Goal: Feedback & Contribution: Submit feedback/report problem

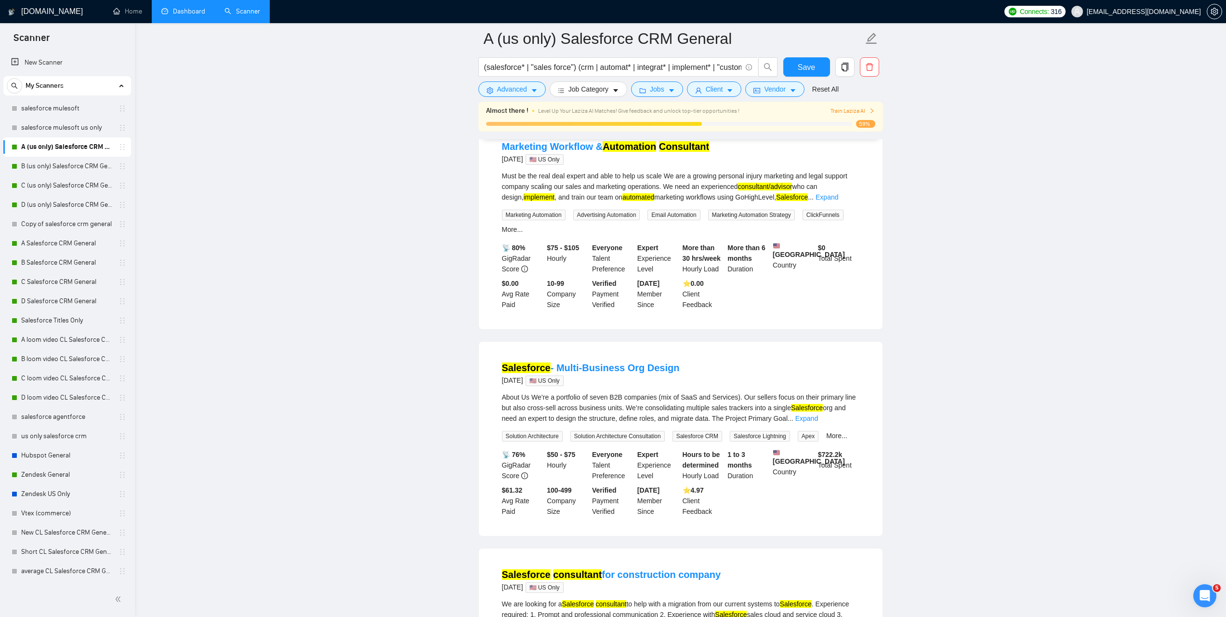
click at [198, 23] on li "Dashboard" at bounding box center [183, 11] width 63 height 23
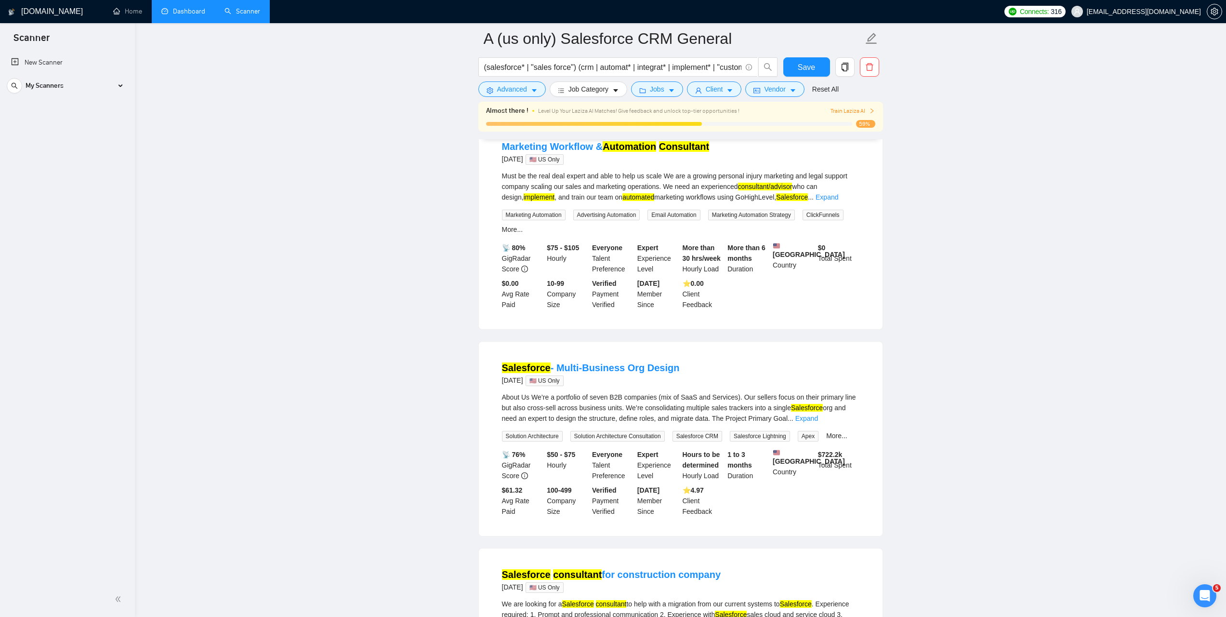
click at [180, 10] on link "Dashboard" at bounding box center [183, 11] width 44 height 8
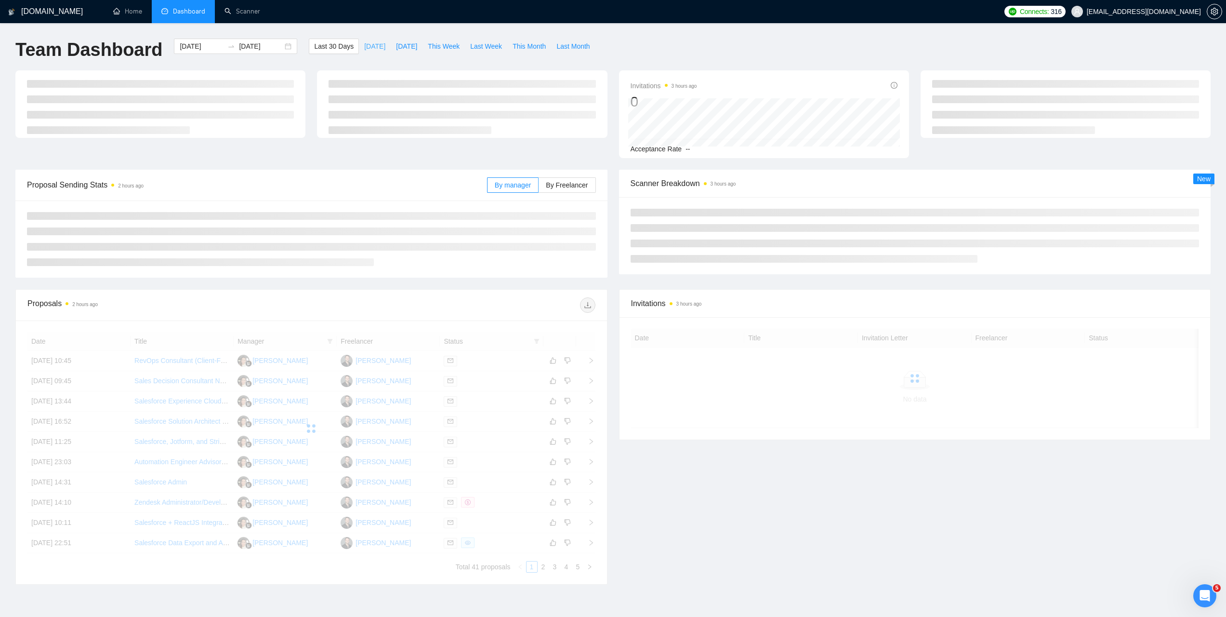
click at [366, 46] on span "[DATE]" at bounding box center [374, 46] width 21 height 11
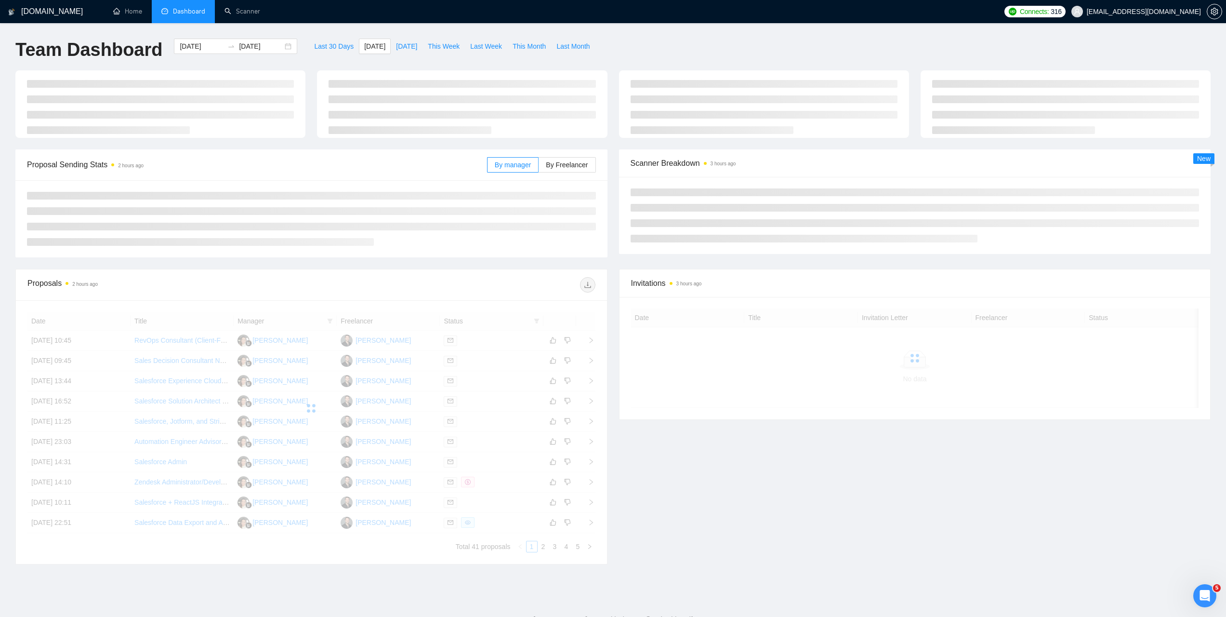
type input "[DATE]"
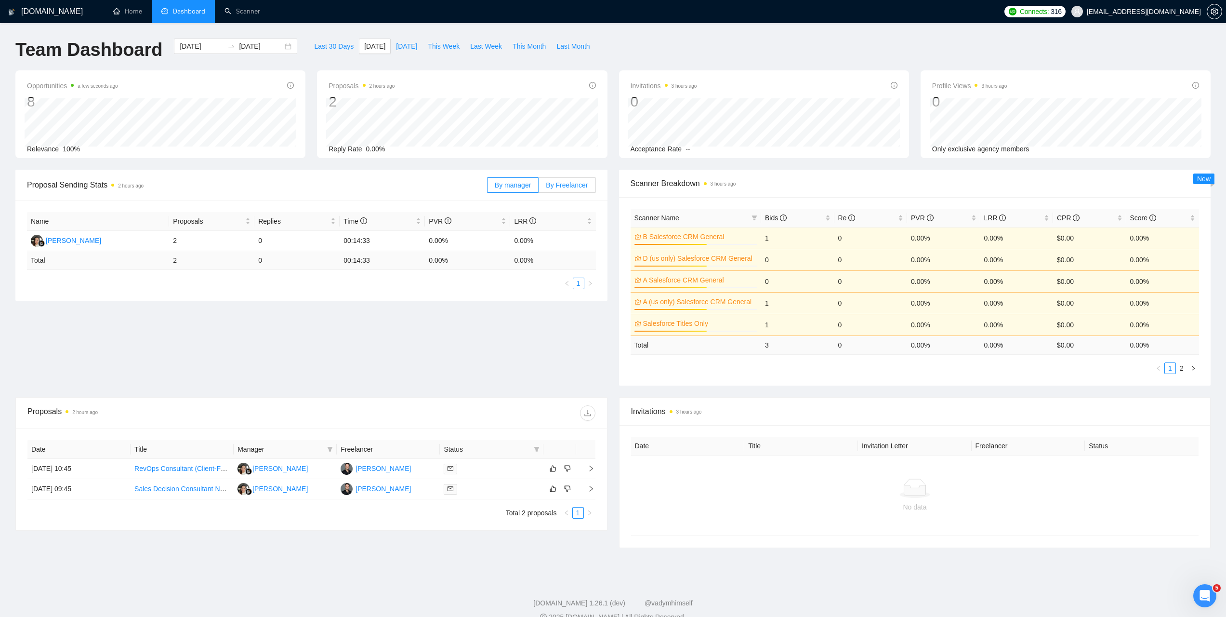
click at [550, 183] on span "By Freelancer" at bounding box center [567, 185] width 42 height 8
click at [539, 187] on input "By Freelancer" at bounding box center [539, 187] width 0 height 0
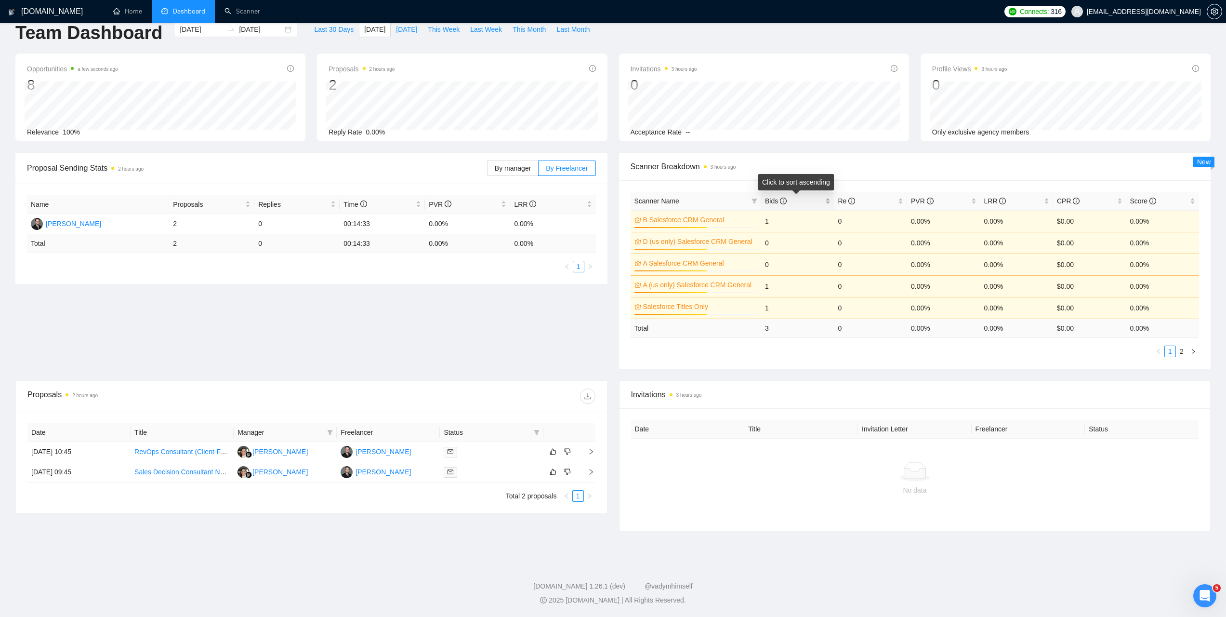
click at [818, 200] on span "Bids" at bounding box center [794, 201] width 58 height 11
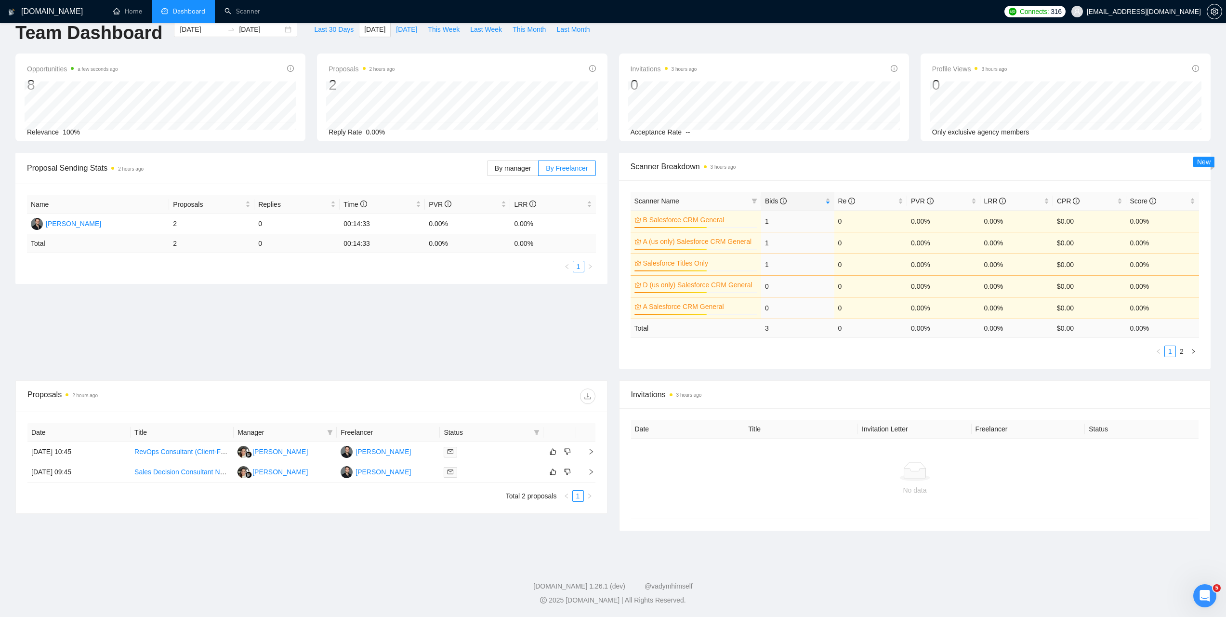
scroll to position [0, 0]
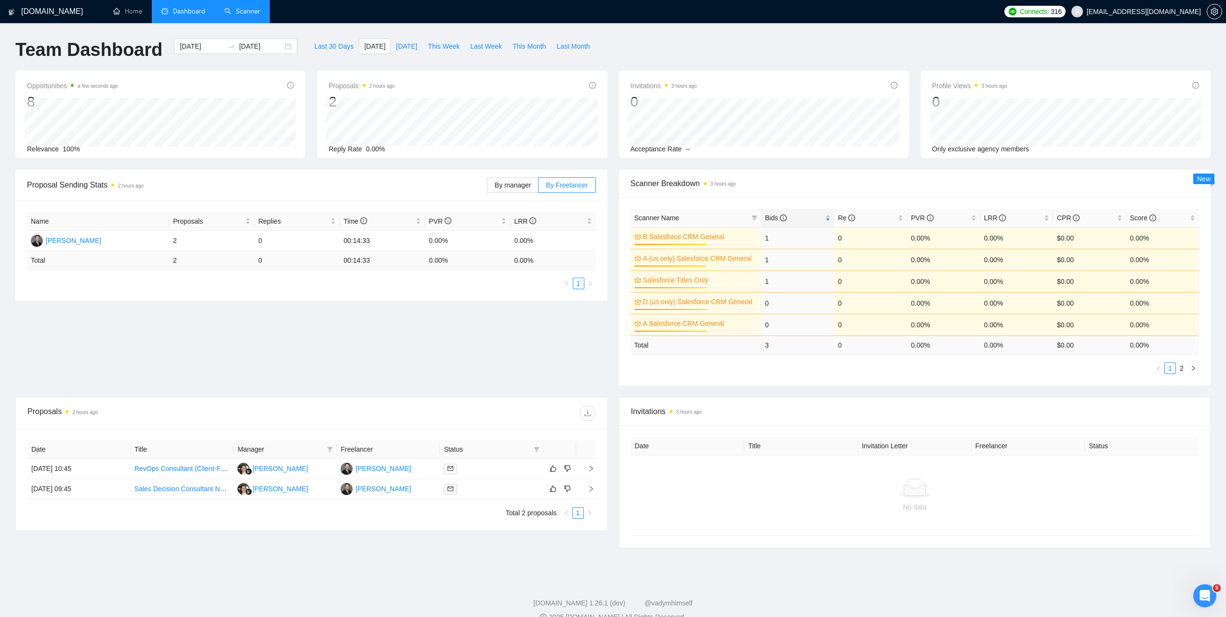
click at [245, 9] on link "Scanner" at bounding box center [243, 11] width 36 height 8
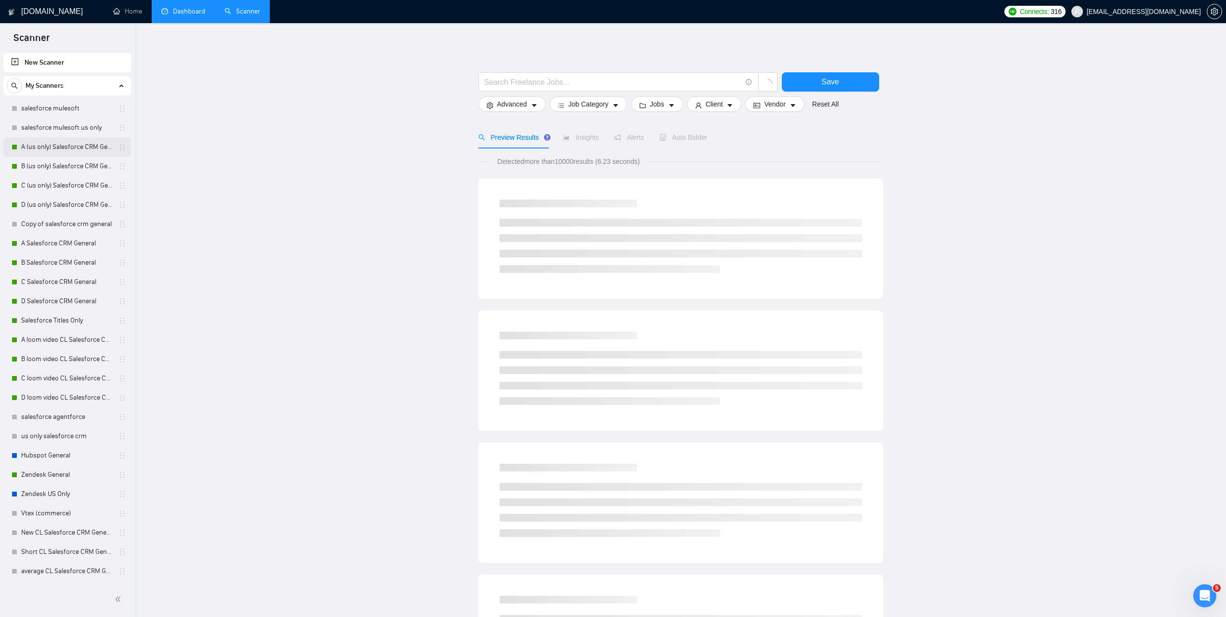
click at [85, 149] on link "A (us only) Salesforce CRM General" at bounding box center [67, 146] width 92 height 19
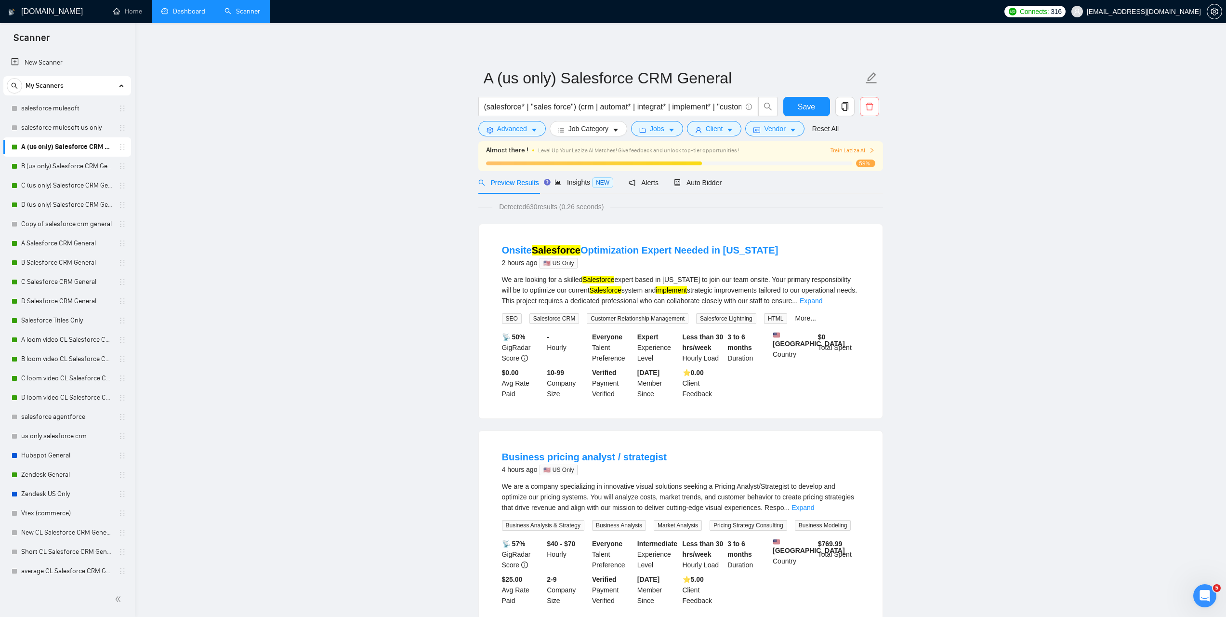
click at [865, 152] on span "Train Laziza AI" at bounding box center [853, 150] width 44 height 9
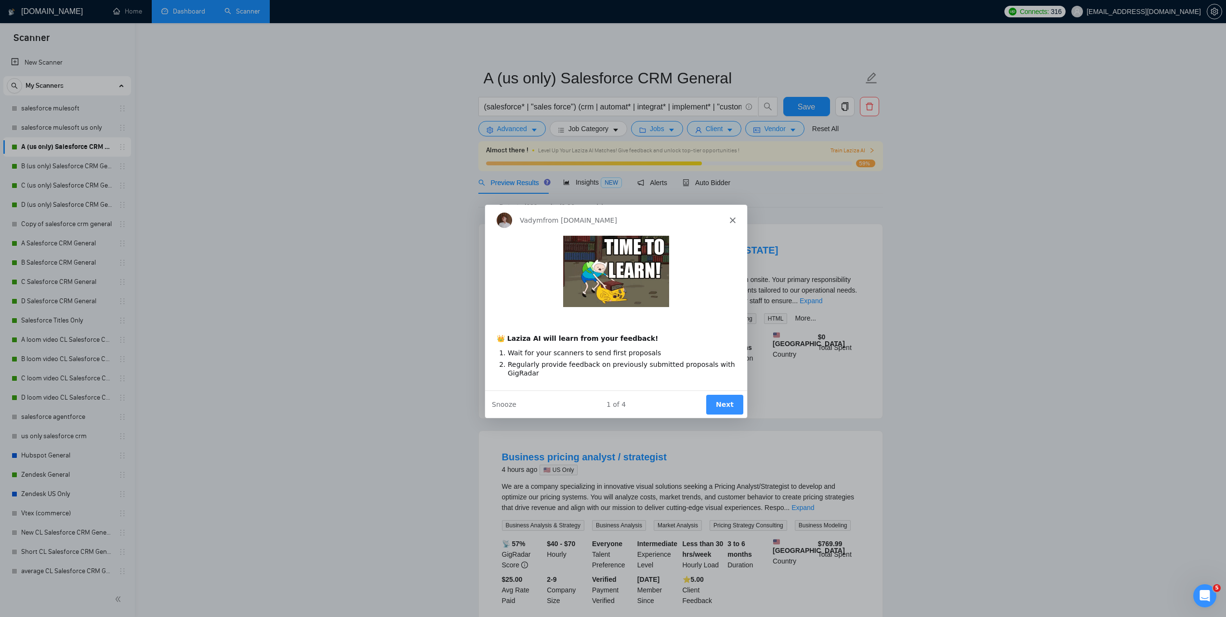
click at [718, 406] on button "Next" at bounding box center [723, 404] width 37 height 20
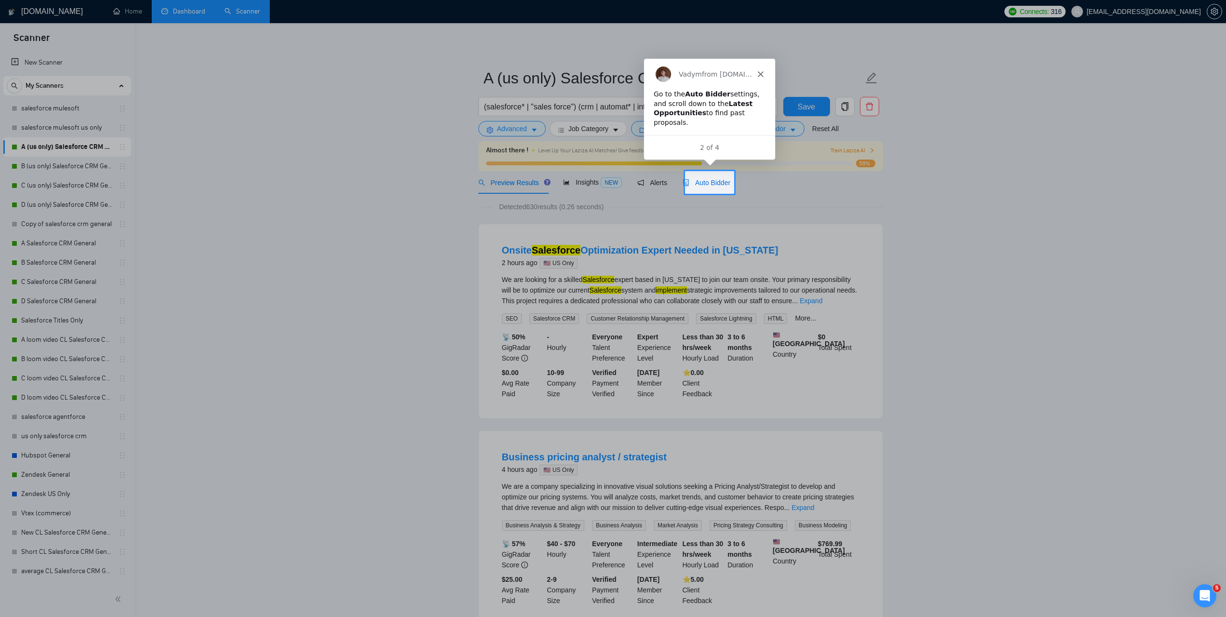
click at [709, 184] on span "Auto Bidder" at bounding box center [707, 183] width 48 height 8
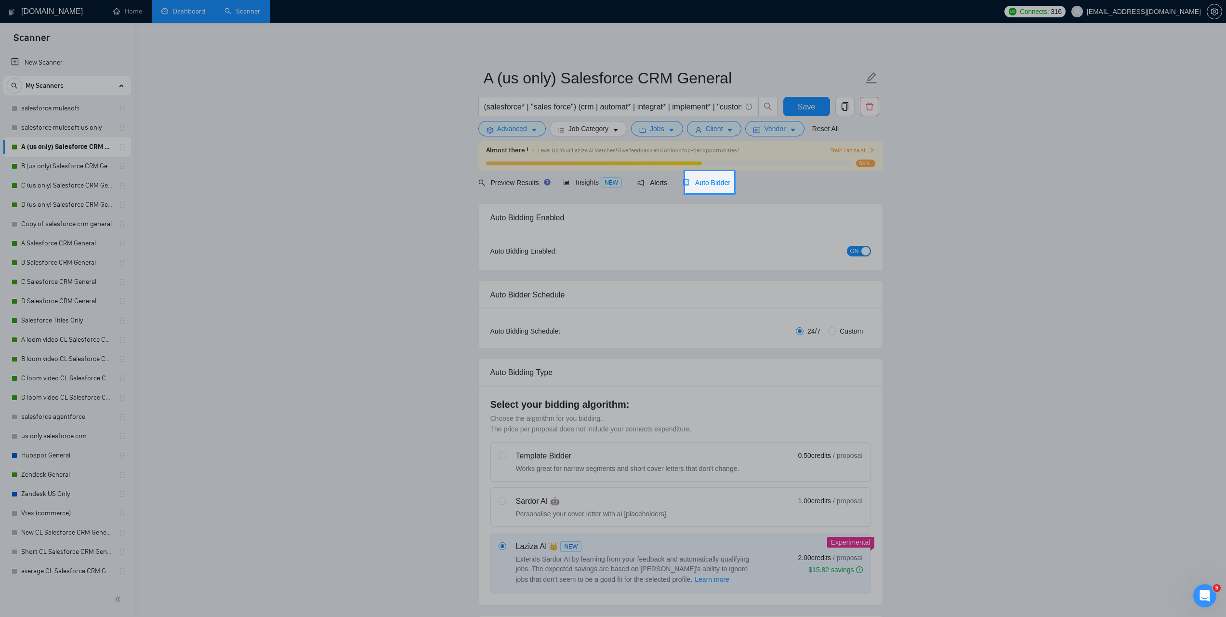
radio input "false"
radio input "true"
checkbox input "true"
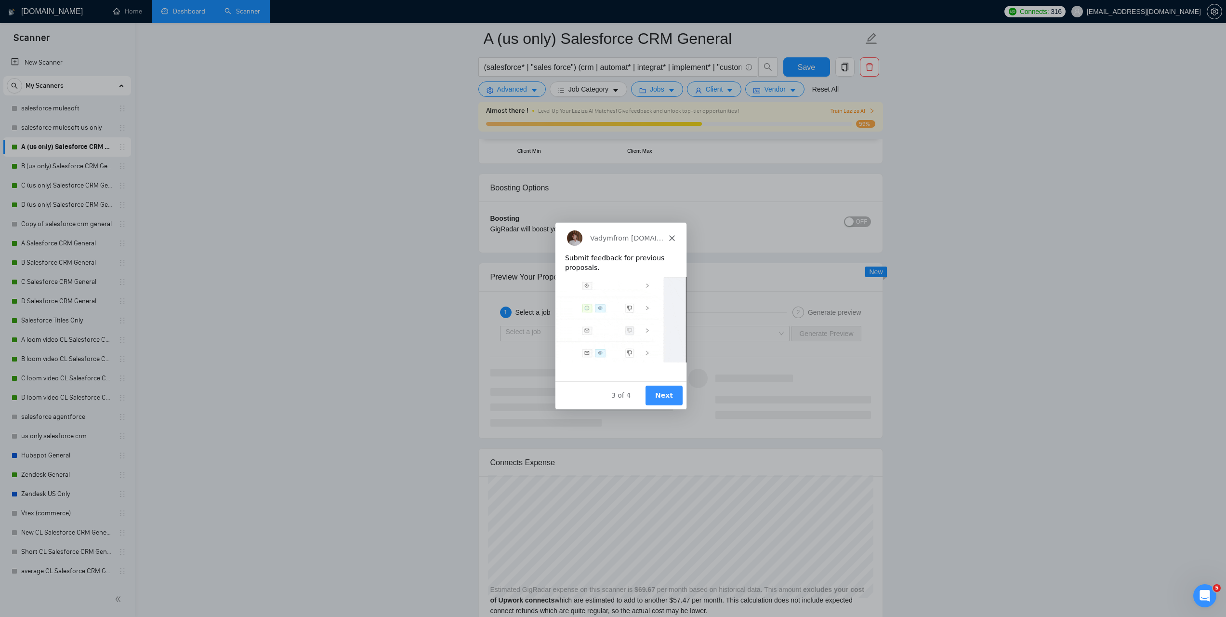
scroll to position [1852, 0]
click at [659, 394] on button "Next" at bounding box center [663, 395] width 37 height 20
click at [663, 395] on button "Next" at bounding box center [663, 395] width 37 height 20
click at [663, 394] on button "Next" at bounding box center [663, 395] width 37 height 20
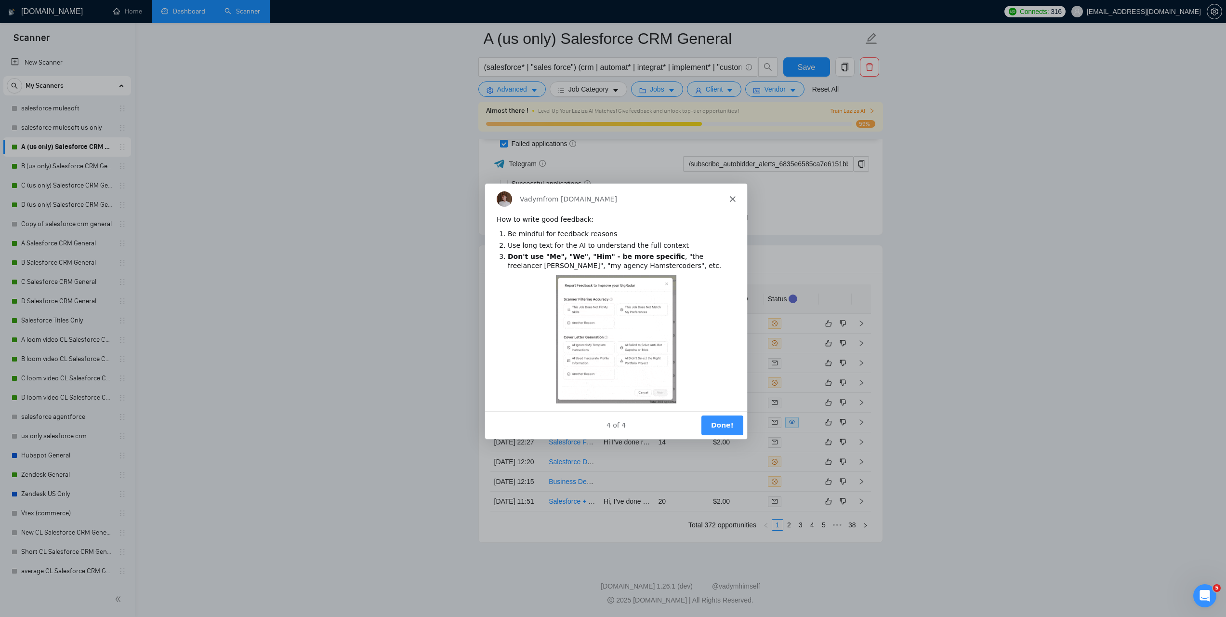
scroll to position [2635, 0]
click at [723, 426] on button "Done!" at bounding box center [722, 424] width 42 height 20
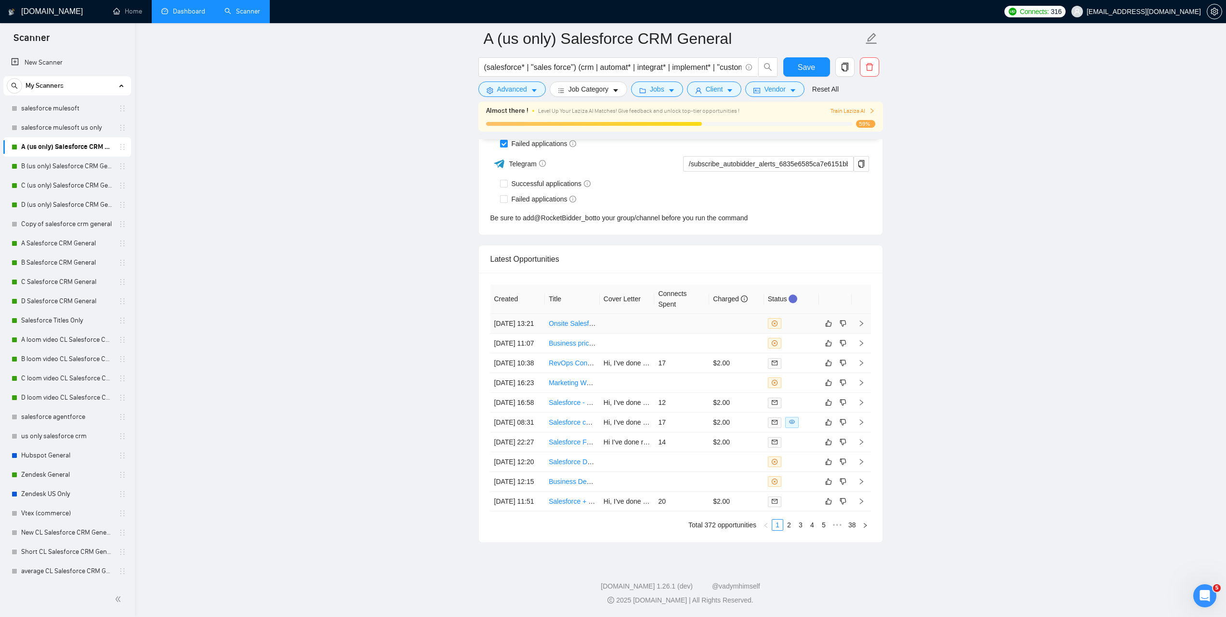
click at [565, 319] on link "Onsite Salesforce Optimization Expert Needed in [US_STATE]" at bounding box center [642, 323] width 186 height 8
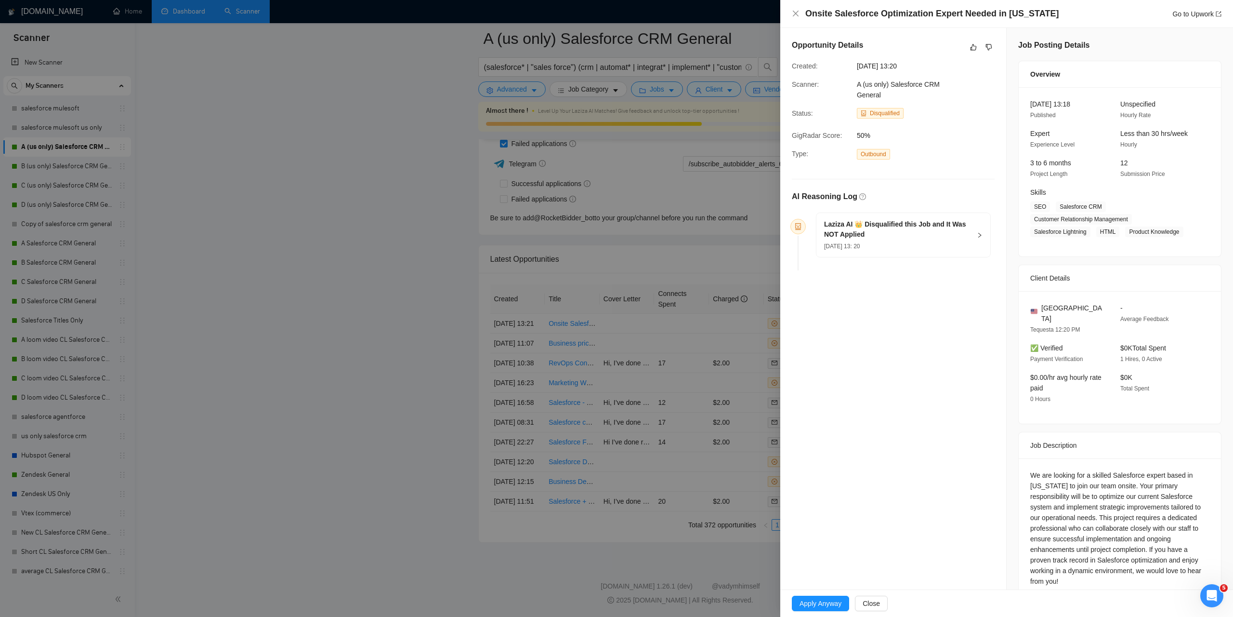
click at [774, 183] on div at bounding box center [616, 308] width 1233 height 617
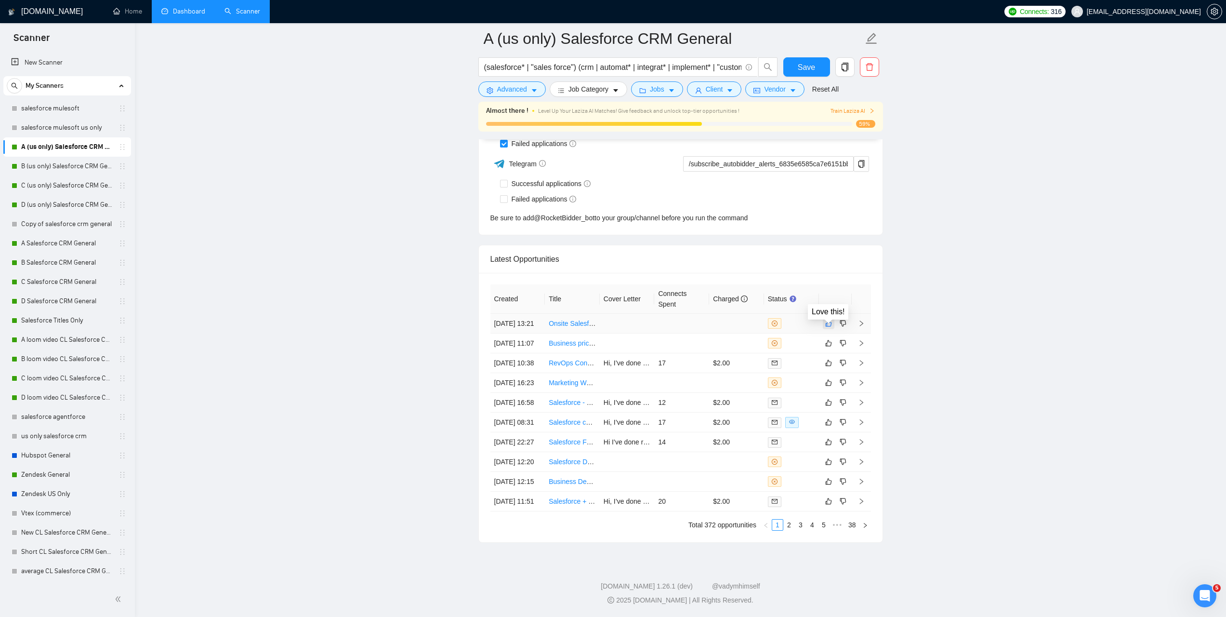
click at [826, 320] on icon "like" at bounding box center [828, 323] width 6 height 6
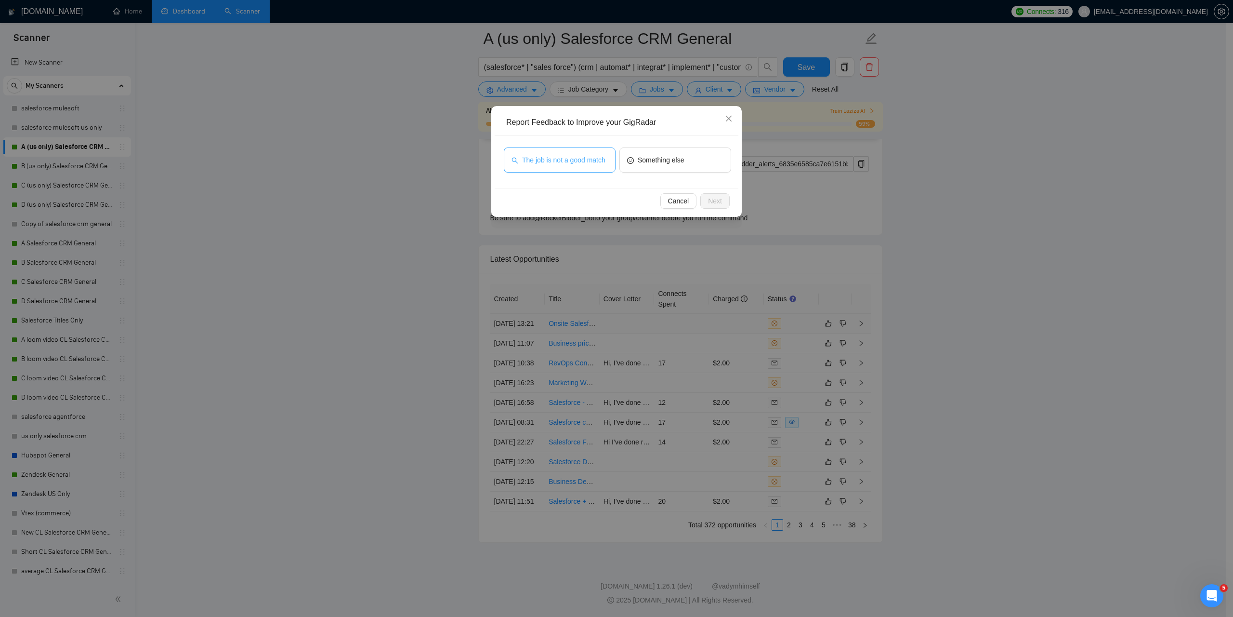
click at [582, 156] on span "The job is not a good match" at bounding box center [563, 160] width 83 height 11
click at [708, 195] on button "Next" at bounding box center [715, 200] width 29 height 15
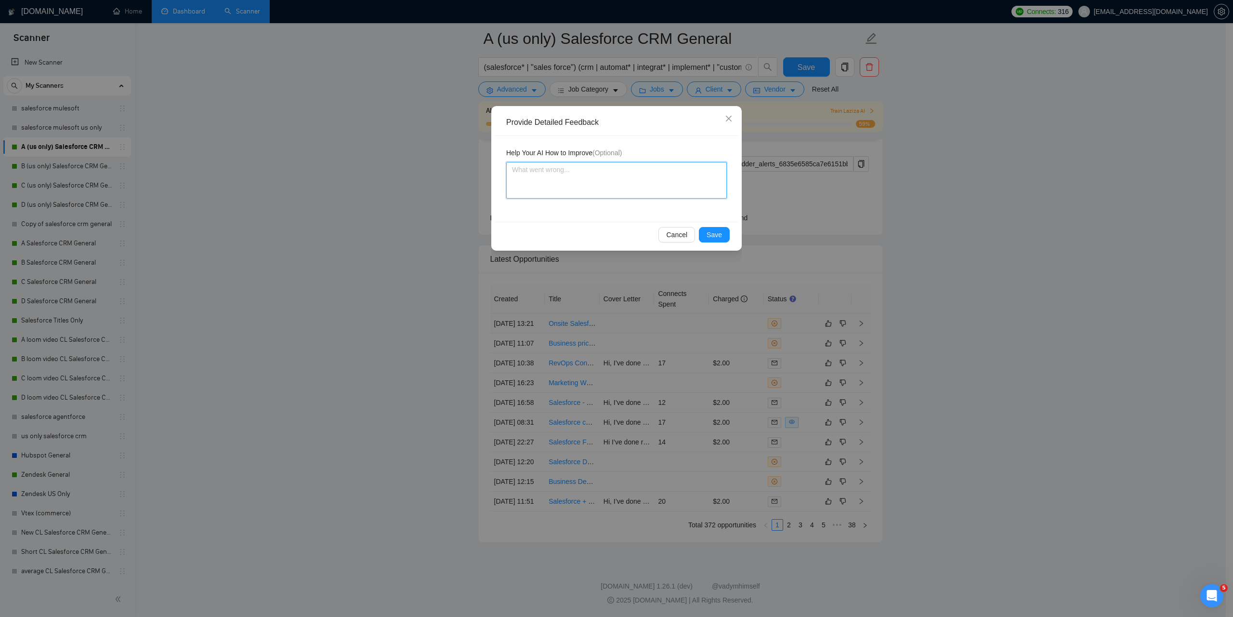
click at [628, 187] on textarea at bounding box center [616, 180] width 221 height 37
type textarea "M"
type textarea "My"
type textarea "My ag"
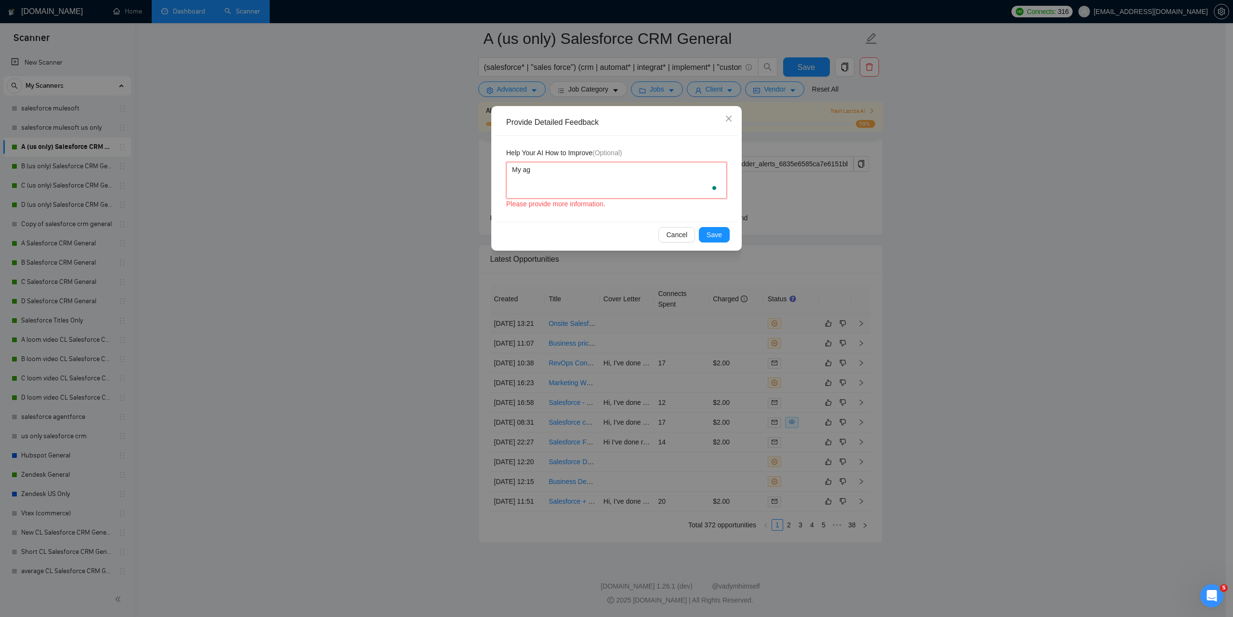
type textarea "My age"
type textarea "My agen"
type textarea "My agenc"
type textarea "My agency"
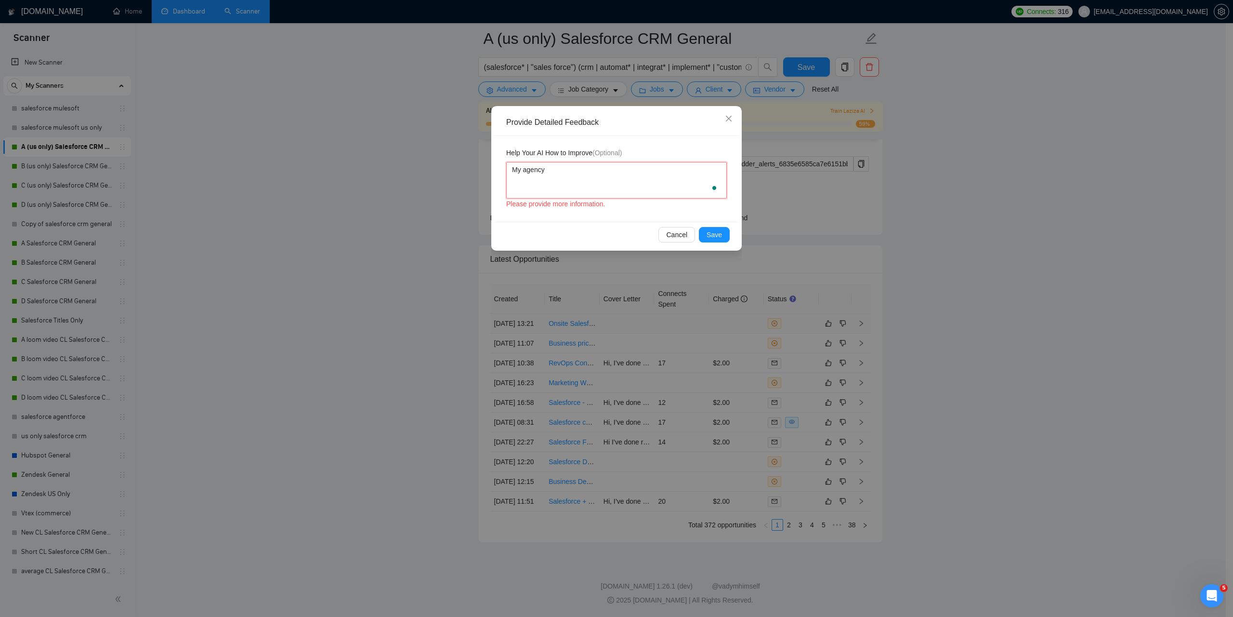
type textarea "My agency i"
type textarea "My agency in"
type textarea "My agency inf"
type textarea "My agency info"
type textarea "My agency infor"
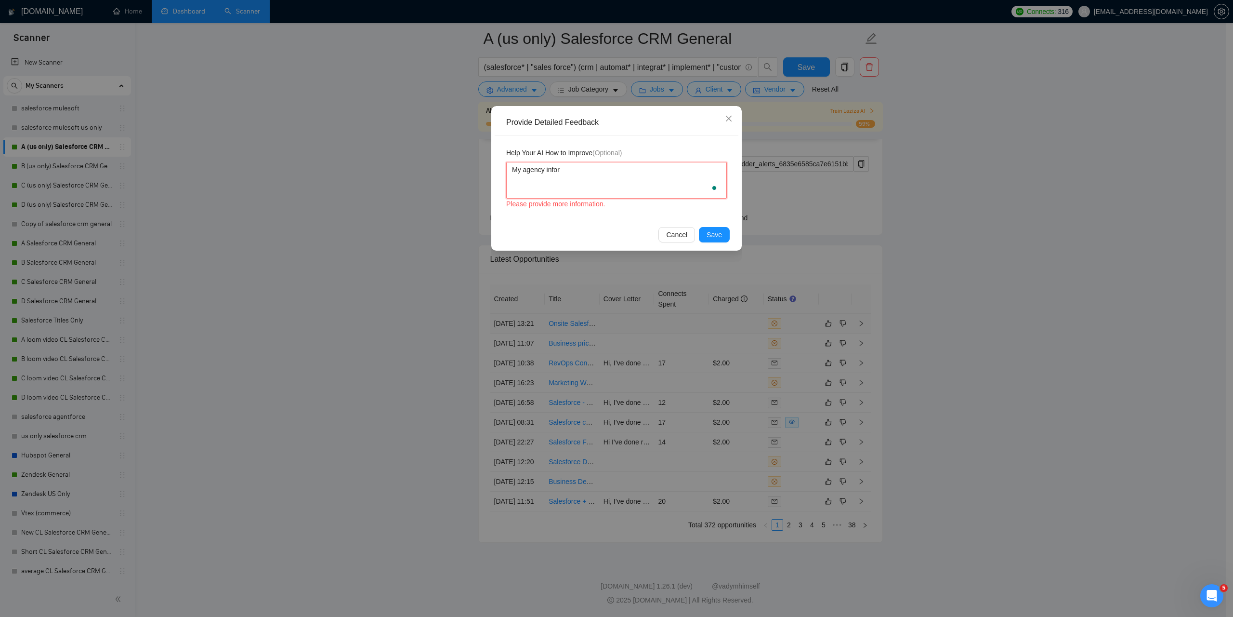
type textarea "My agency inforg"
type textarea "My agency inforge"
type textarea "My agency inforge d"
type textarea "My agency inforge doe"
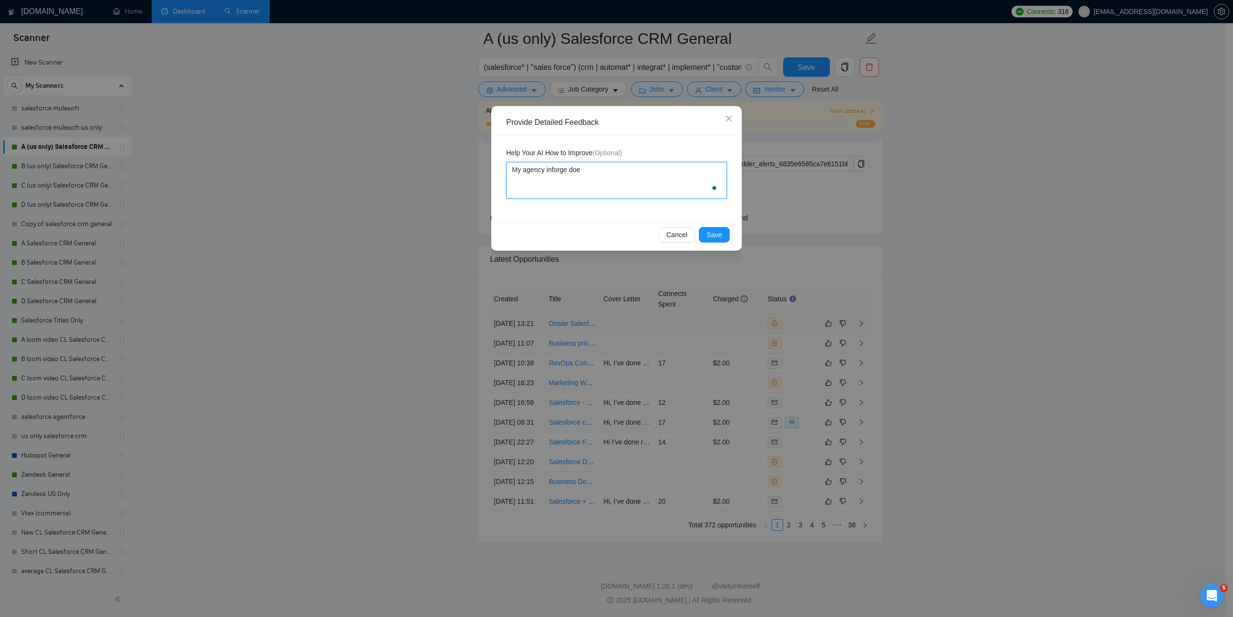
type textarea "My agency inforge does"
type textarea "My agency inforge doesn"
type textarea "My agency inforge doesnt"
type textarea "My agency inforge doesnt h"
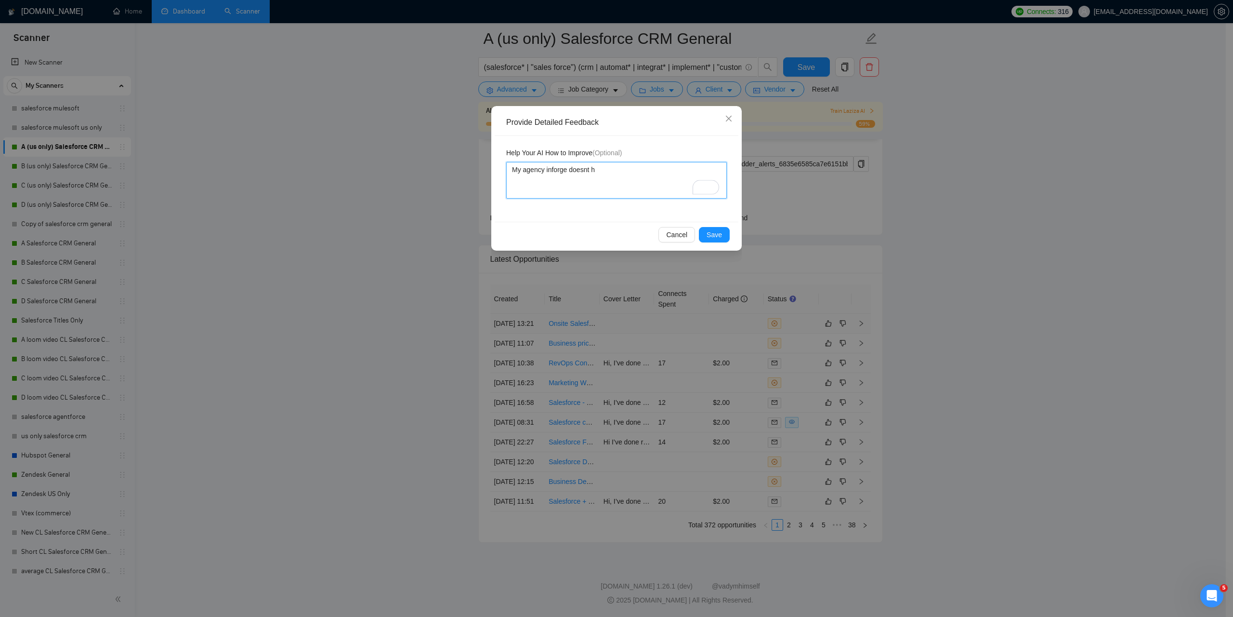
type textarea "My agency inforge doesnt hi"
type textarea "My agency inforge doesnt hir"
type textarea "My agency inforge doesnt hire"
type textarea "My agency inforge doesnt hire p"
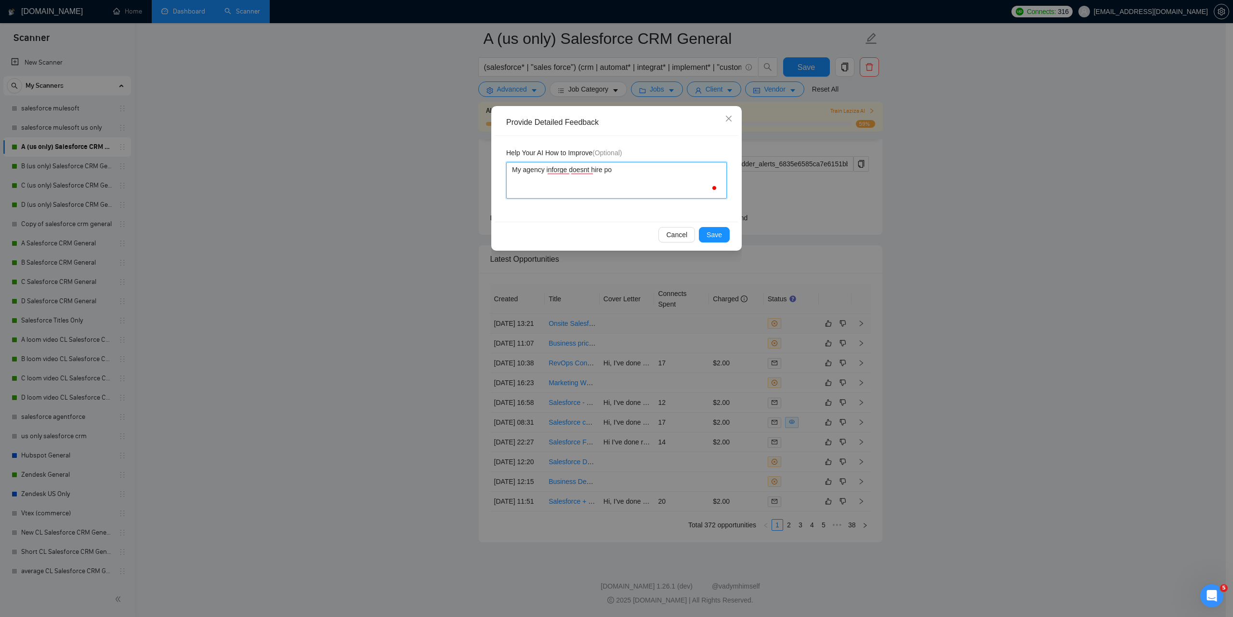
type textarea "My agency inforge doesnt hire pop"
type textarea "My agency inforge doesnt hire [PERSON_NAME]"
type textarea "My agency inforge doesnt hire popel"
type textarea "My agency inforge doesnt hire [PERSON_NAME]"
type textarea "My agency inforge doesnt hire pop"
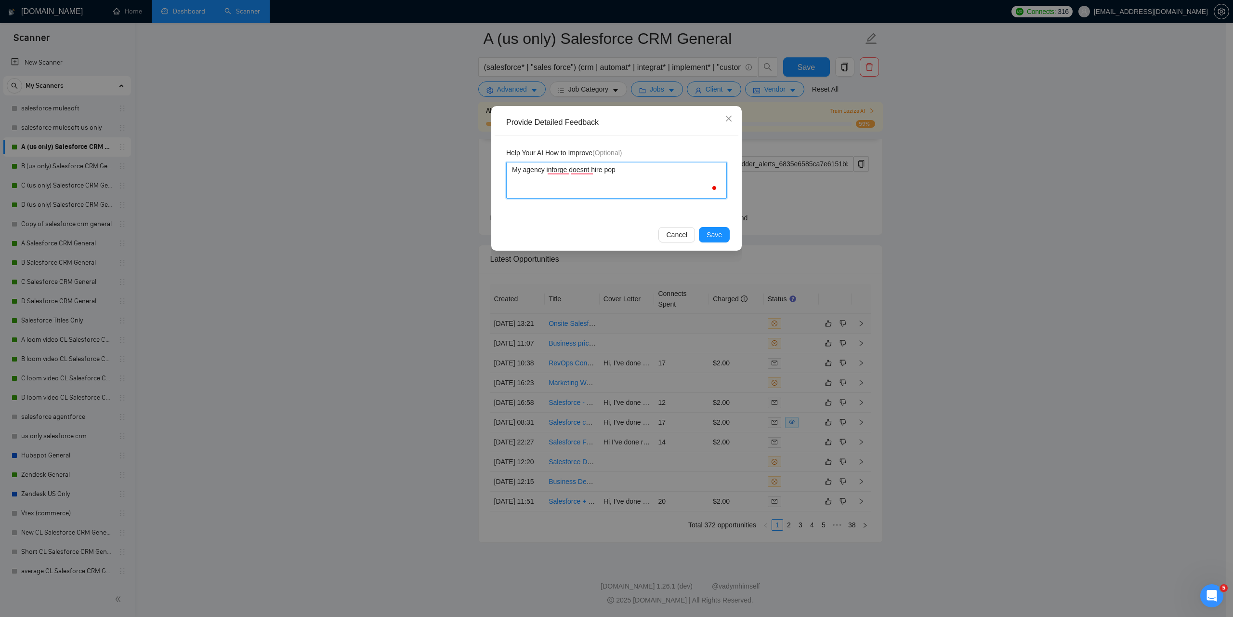
type textarea "My agency inforge doesnt hire po"
type textarea "My agency inforge doesnt hire p"
type textarea "My agency inforge doesnt hire"
type textarea "My agency inforge doesnt hir"
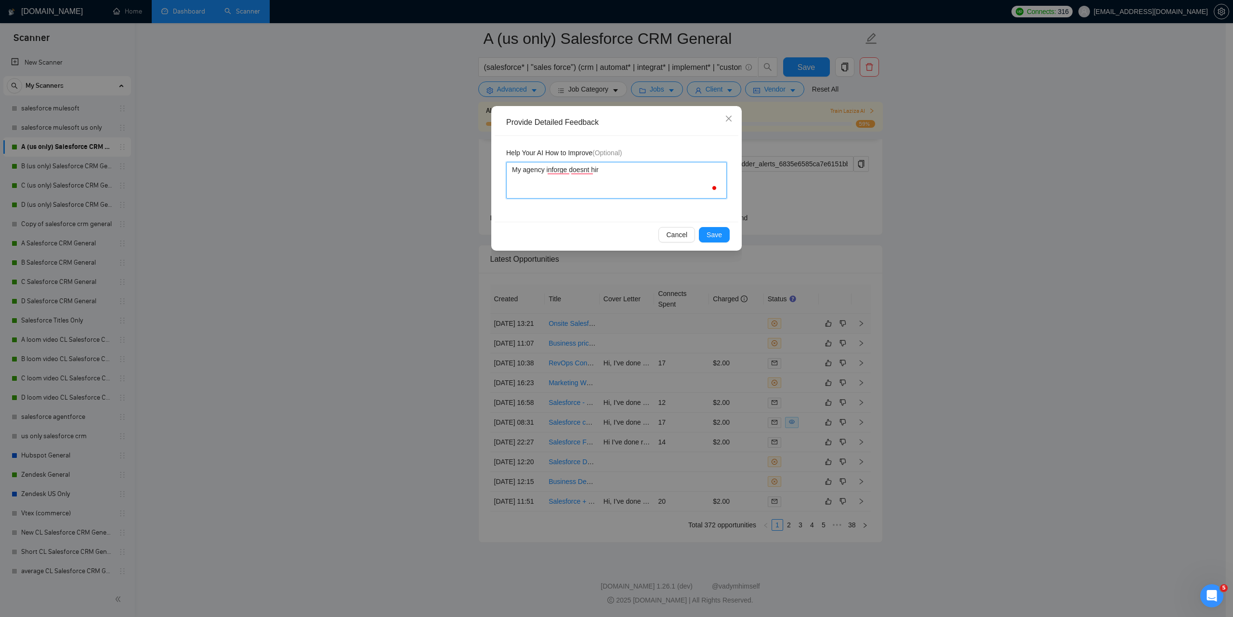
type textarea "My agency inforge doesnt hi"
type textarea "My agency inforge doesnt h"
type textarea "My agency inforge doesnt"
type textarea "My agency inforge doesnt n"
type textarea "My agency inforge doesnt"
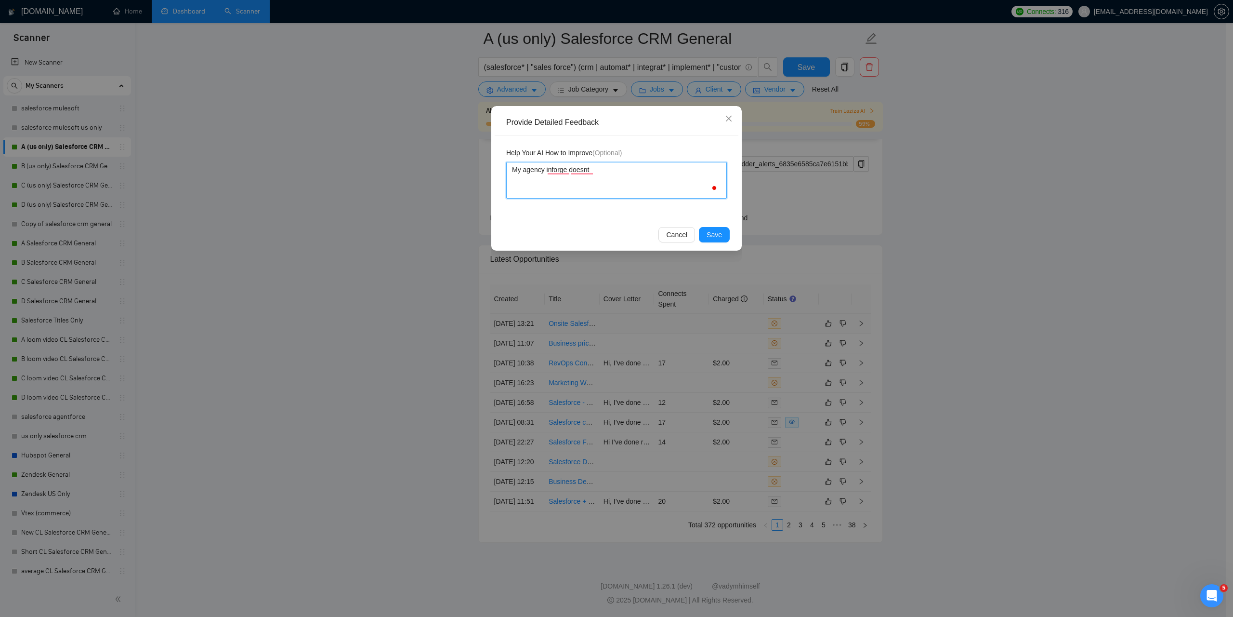
type textarea "My agency inforge doesnt s"
type textarea "My agency inforge doesnt se"
type textarea "My agency inforge doesnt send"
type textarea "My agency inforge doesnt send o"
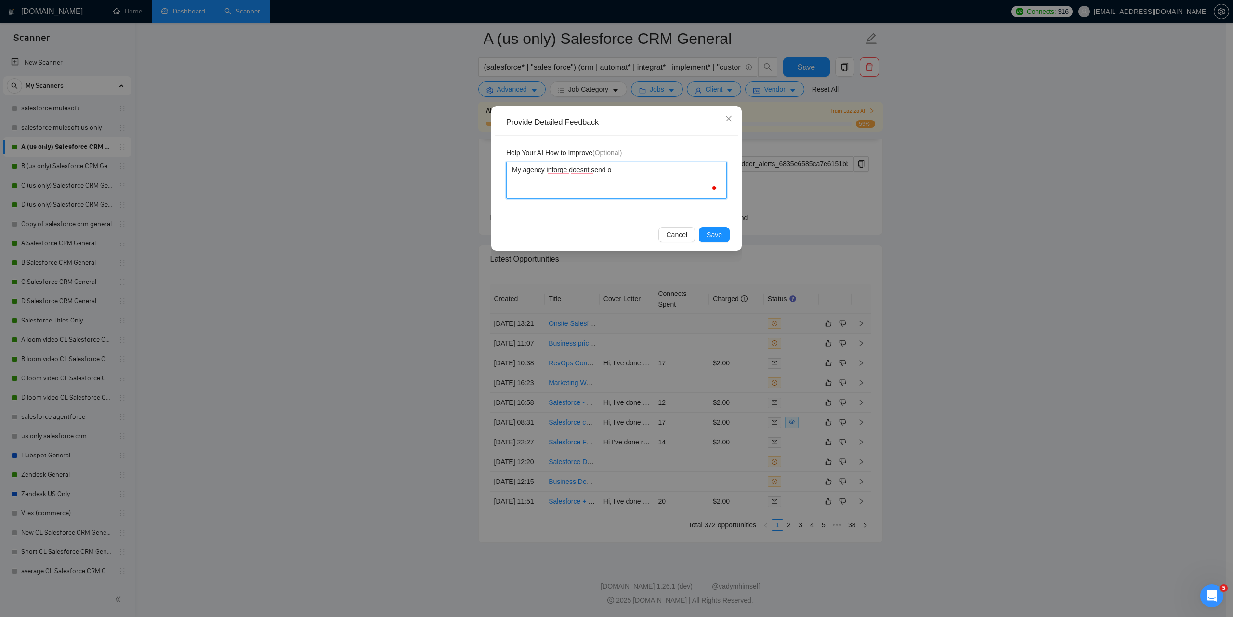
type textarea "My agency inforge doesnt send ou"
type textarea "My agency inforge doesnt send our"
type textarea "My agency inforge doesnt send our t"
type textarea "My agency inforge doesnt send our te"
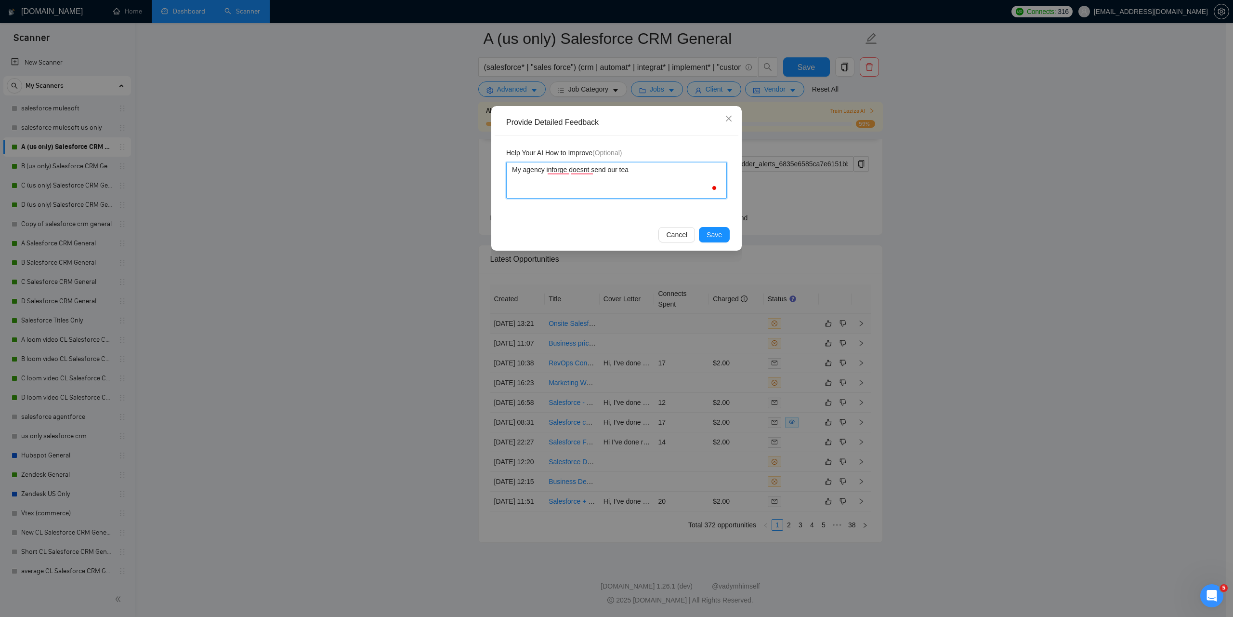
type textarea "My agency inforge doesnt send our team"
type textarea "My agency inforge doesnt send our team f"
type textarea "My agency inforge doesnt send our team for"
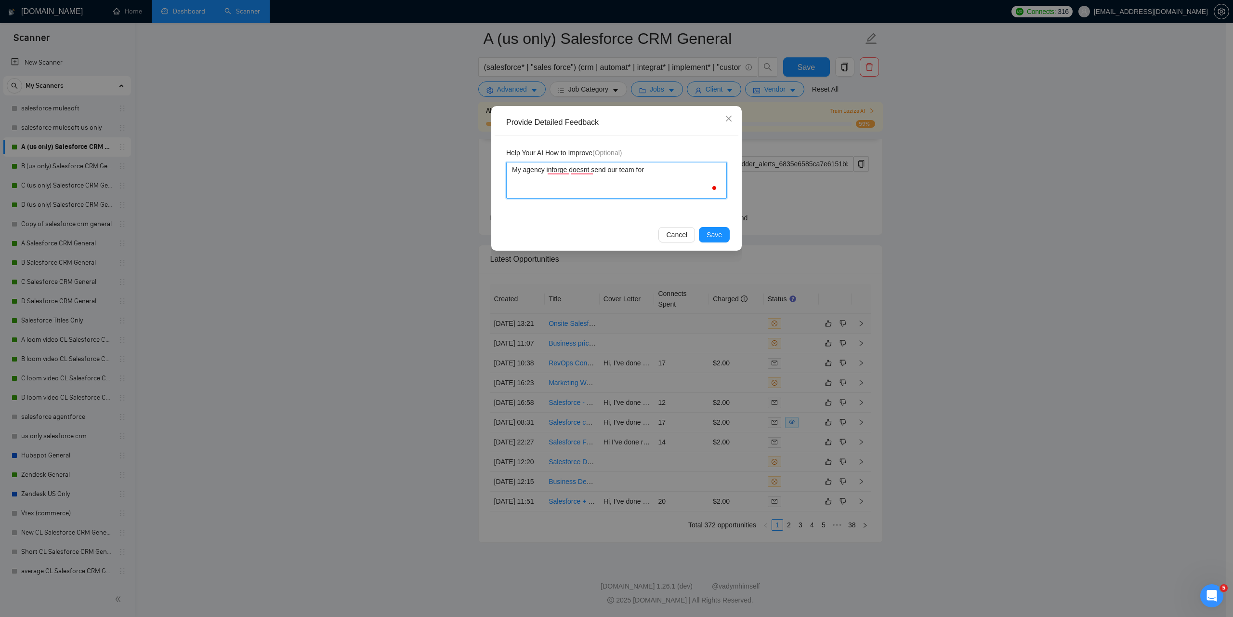
type textarea "My agency inforge doesnt send our team for o"
type textarea "My agency inforge doesnt send our team for on"
type textarea "My agency inforge doesnt send our team for on s"
type textarea "My agency inforge doesnt send our team for on si"
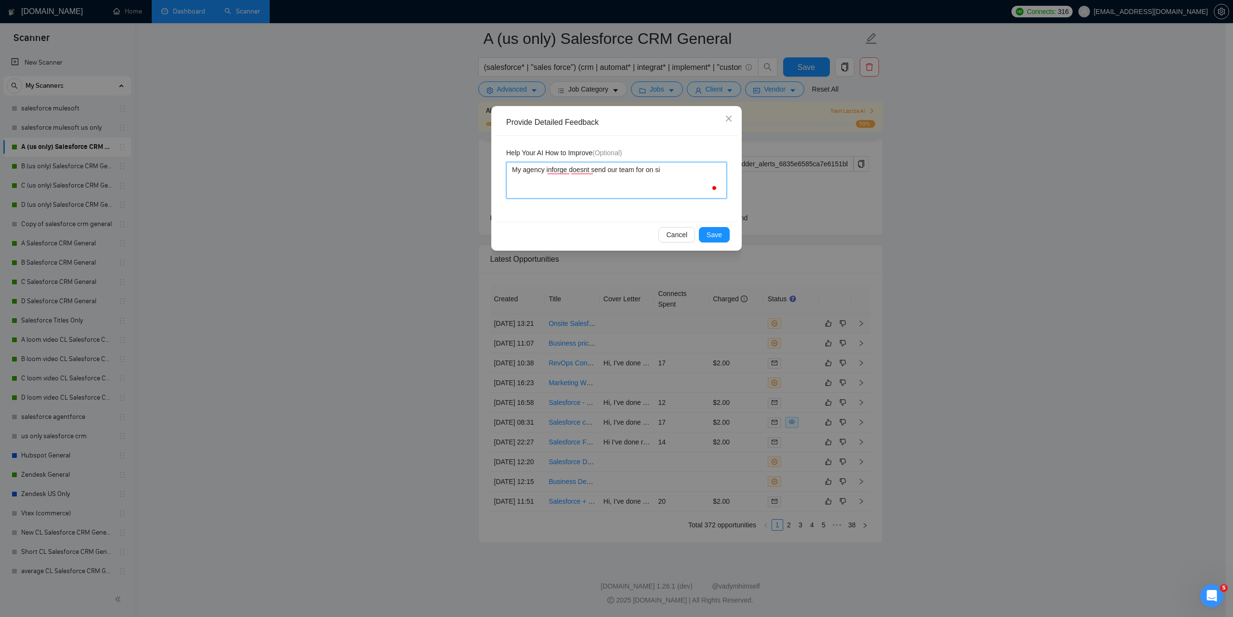
type textarea "My agency inforge doesnt send our team for on sit"
type textarea "My agency inforge doesnt send our team for on site"
type textarea "My agency inforge doesnt send our team for on site w"
type textarea "My agency inforge doesnt send our team for on site wok"
type textarea "My agency inforge doesnt send our team for on site wokr"
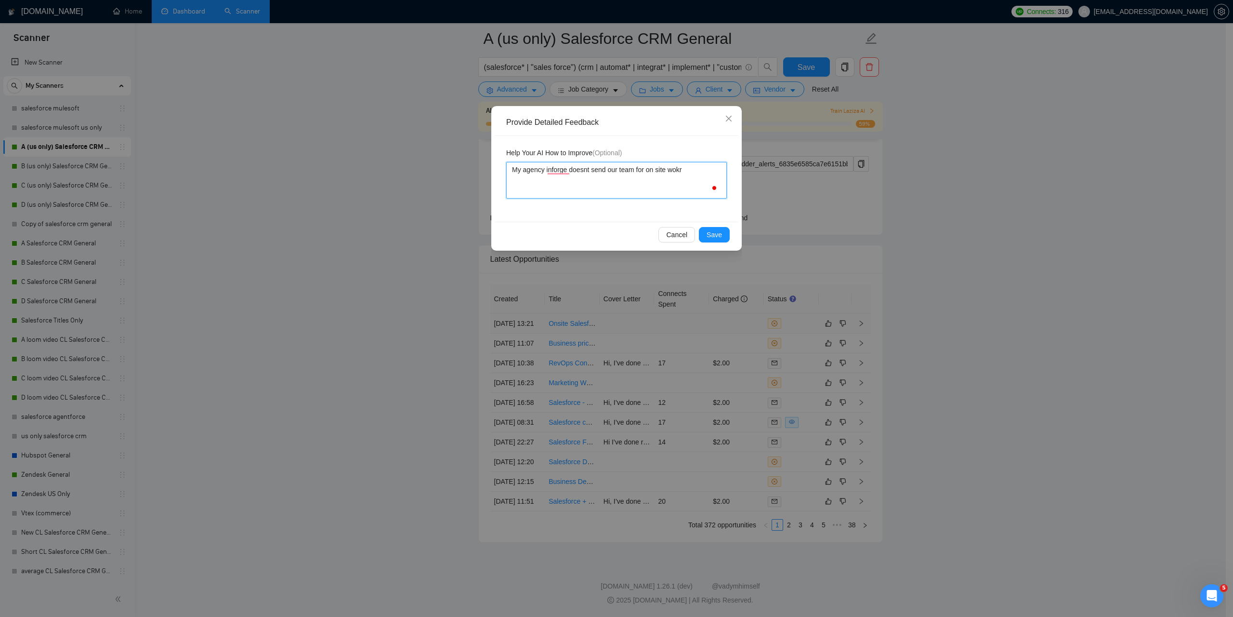
type textarea "My agency inforge doesnt send our team for on site wokr"
type textarea "My agency inforge doesnt send our team for on site wok"
type textarea "My agency inforge doesnt send our team for on site wo"
type textarea "My agency inforge doesnt send our team for on site wor"
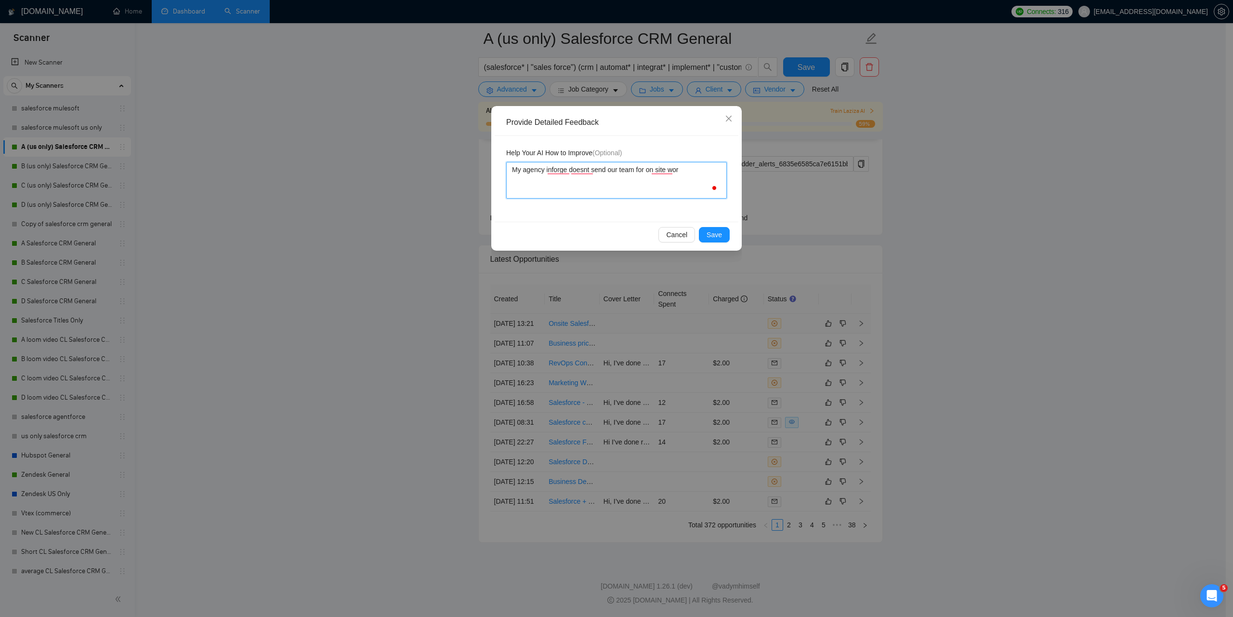
type textarea "My agency inforge doesnt send our team for on site worj"
type textarea "My agency inforge doesnt send our team for on site wor"
type textarea "My agency inforge doesnt send our team for on site work"
click at [720, 233] on span "Save" at bounding box center [714, 234] width 15 height 11
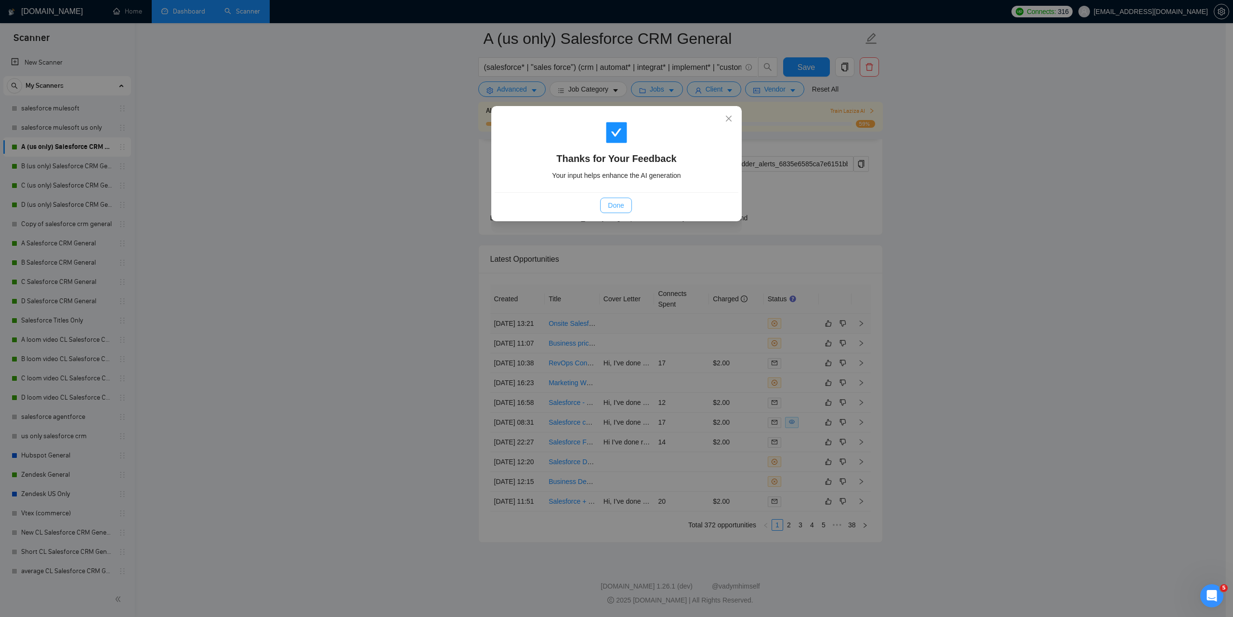
click at [610, 198] on button "Done" at bounding box center [615, 205] width 31 height 15
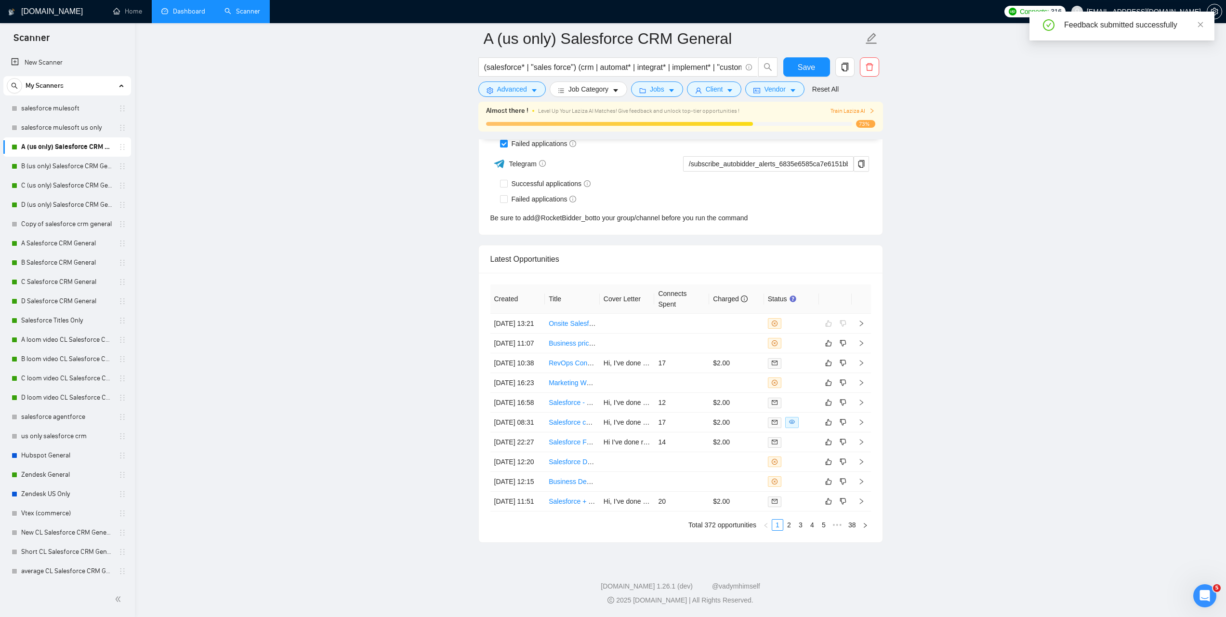
scroll to position [2635, 0]
click at [564, 339] on link "Business pricing analyst / strategist" at bounding box center [602, 343] width 106 height 8
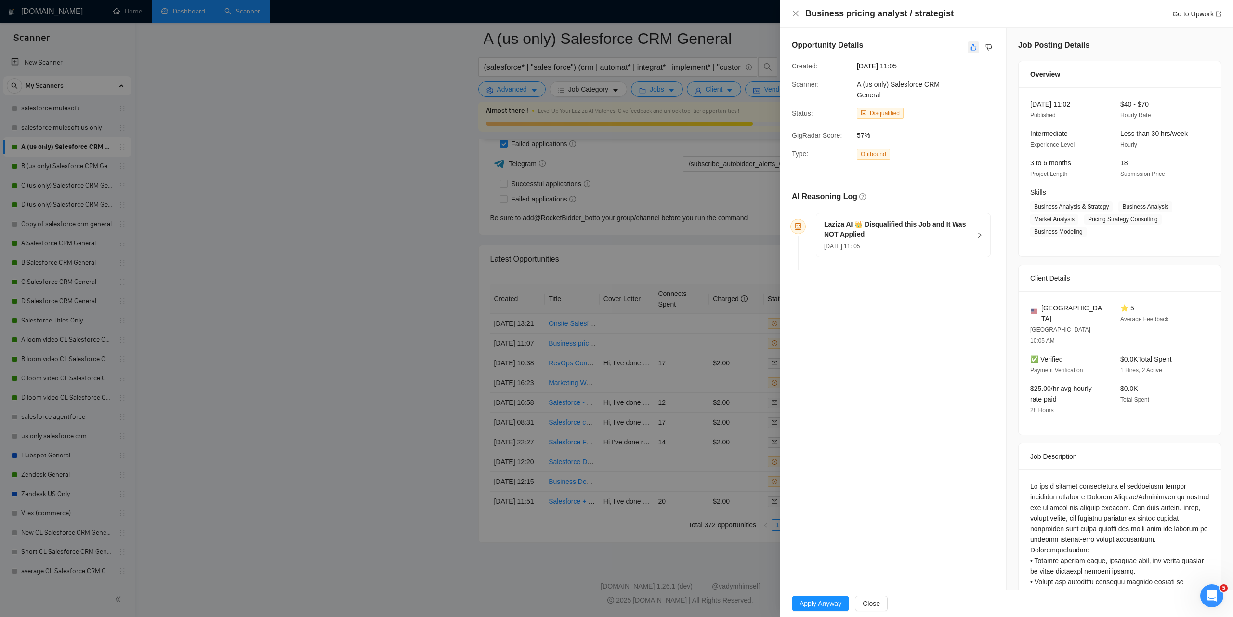
click at [970, 51] on icon "like" at bounding box center [973, 47] width 7 height 8
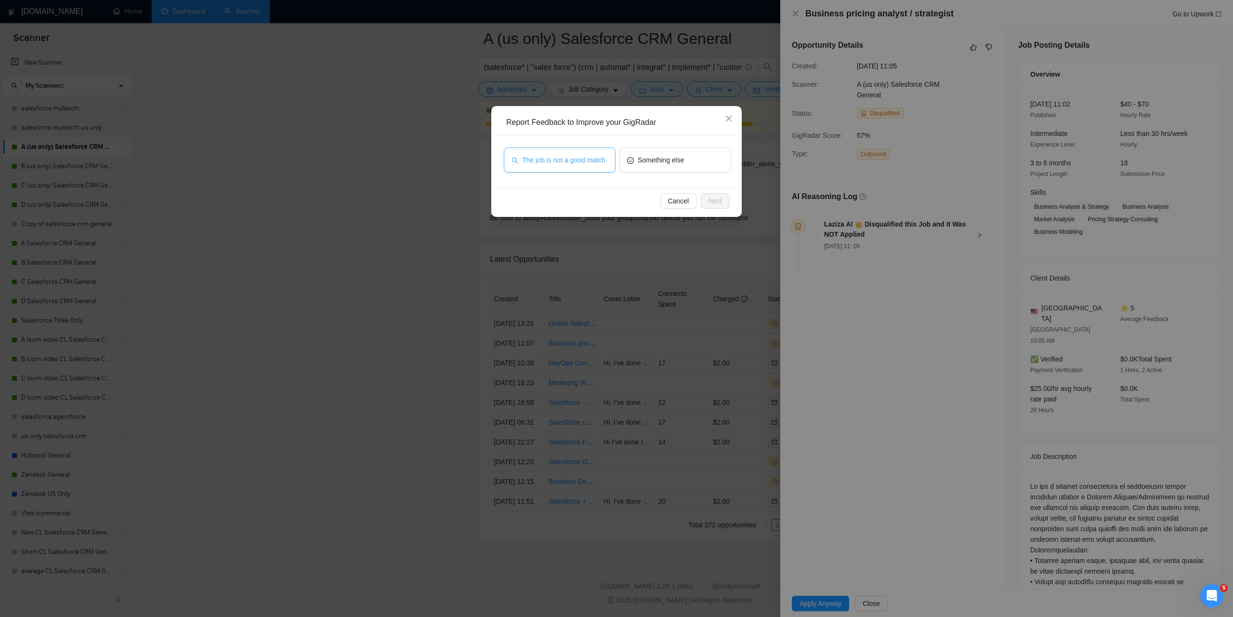
click at [555, 155] on span "The job is not a good match" at bounding box center [563, 160] width 83 height 11
click at [716, 199] on span "Next" at bounding box center [715, 201] width 14 height 11
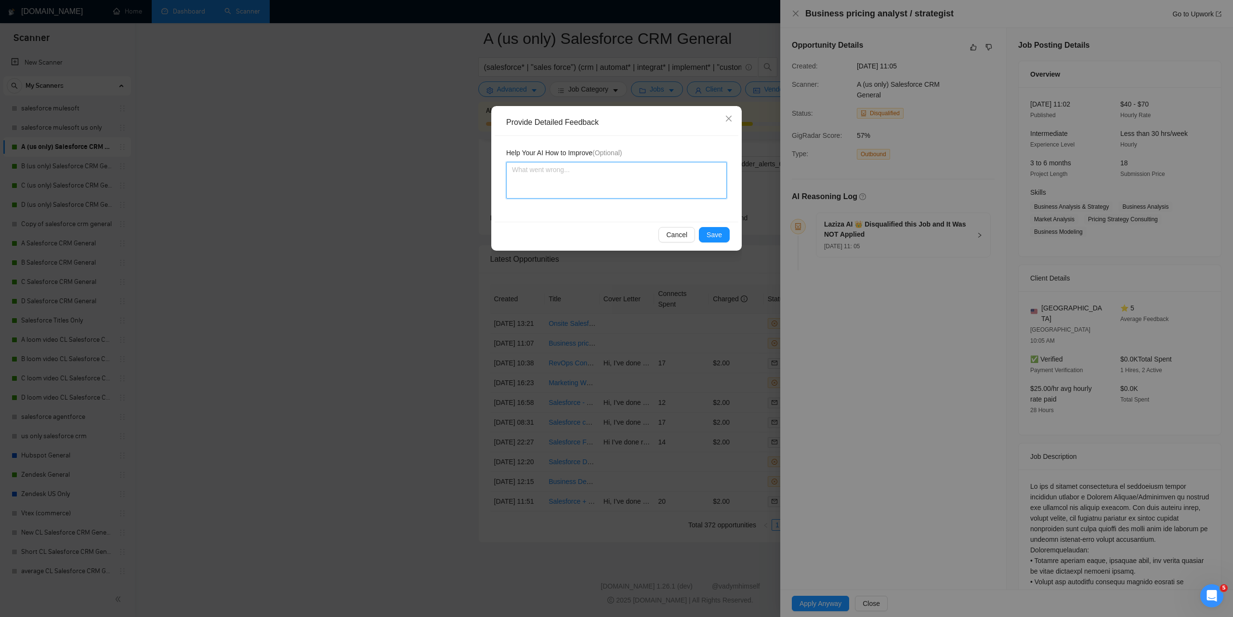
click at [627, 185] on textarea at bounding box center [616, 180] width 221 height 37
type textarea "T"
type textarea "Th"
type textarea "Thi"
type textarea "This"
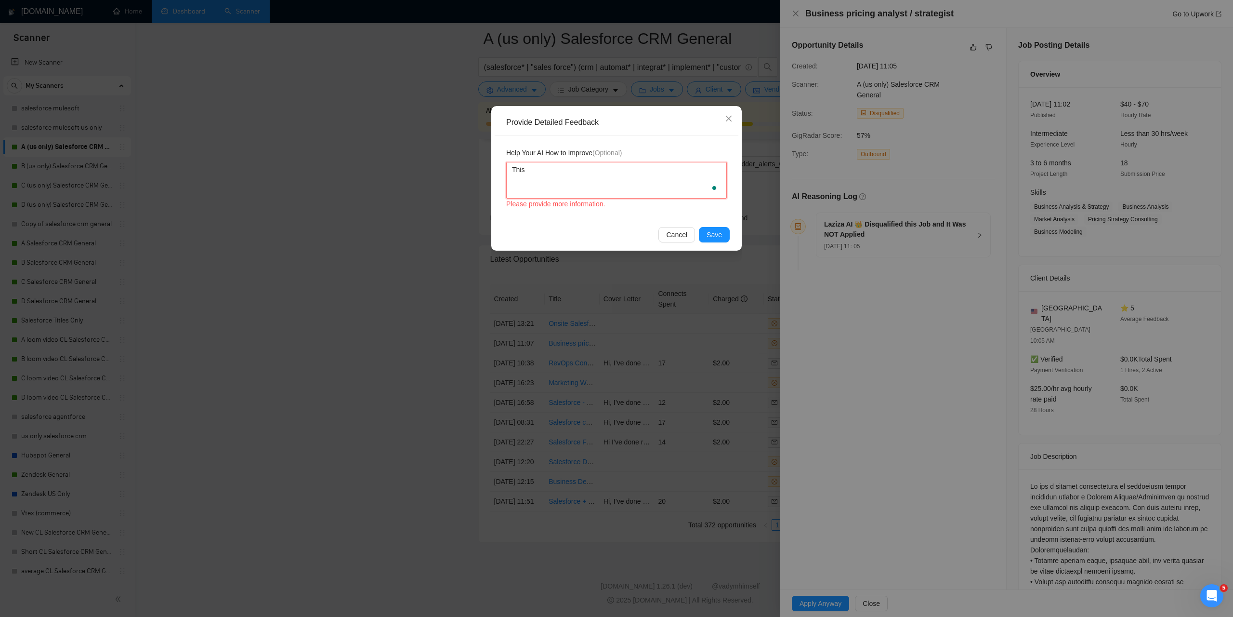
type textarea "This"
type textarea "This j"
type textarea "This jo"
type textarea "This job"
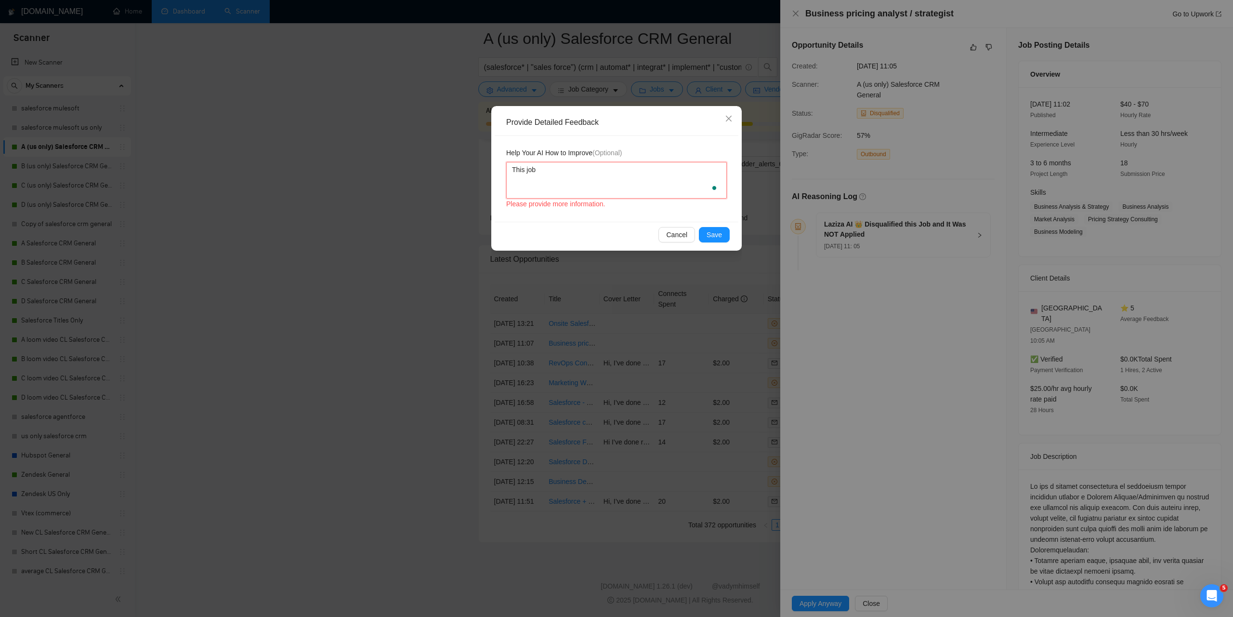
type textarea "This job d"
type textarea "This job doe"
type textarea "This job does"
type textarea "This job doesn"
type textarea "This job doesnt"
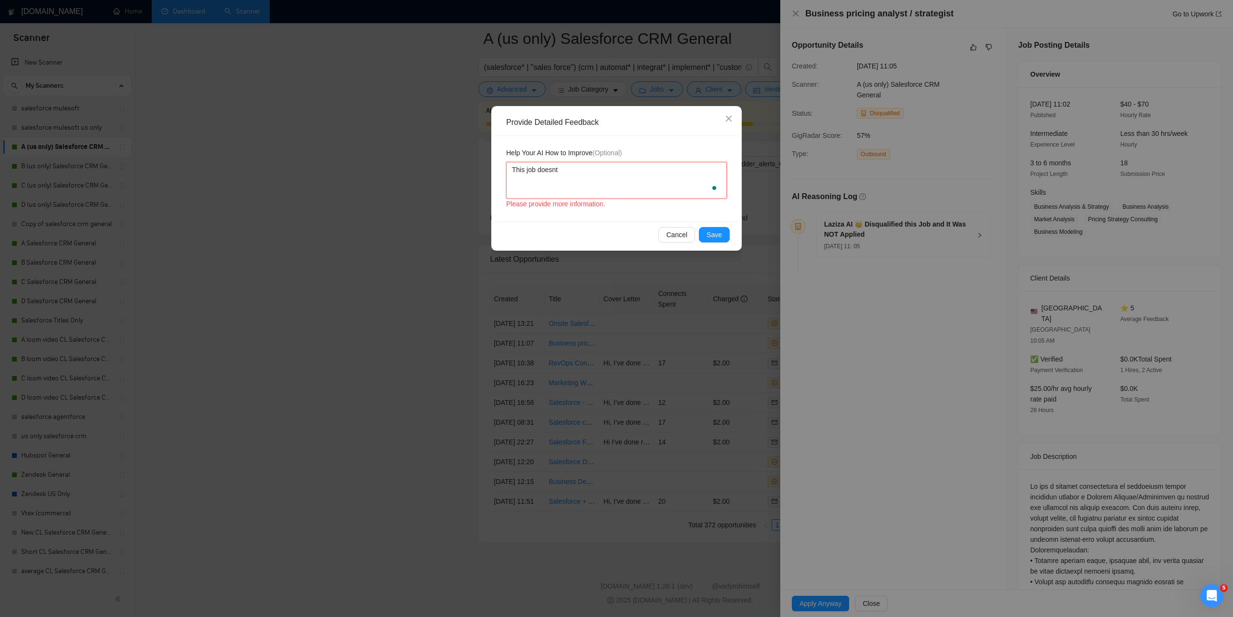
type textarea "This job doesnt"
type textarea "This job doesnt i"
type textarea "This job doesnt in"
type textarea "This job doesnt inc"
type textarea "This job doesnt inck"
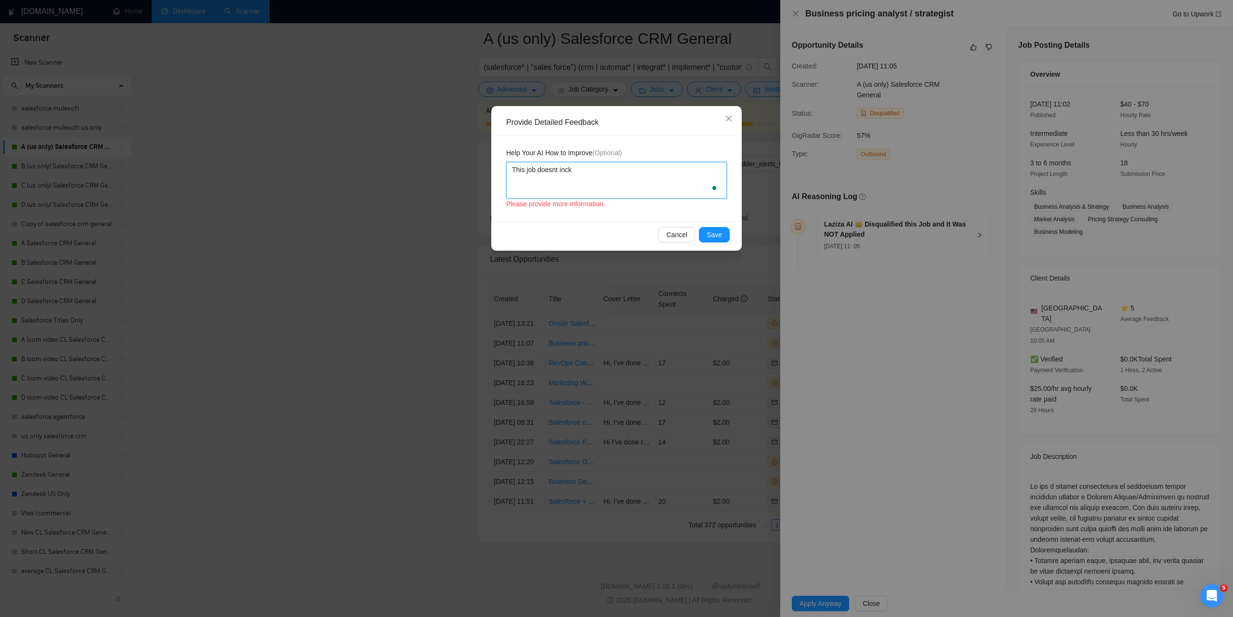
type textarea "This job doesnt incku"
click at [708, 233] on span "Save" at bounding box center [714, 234] width 15 height 11
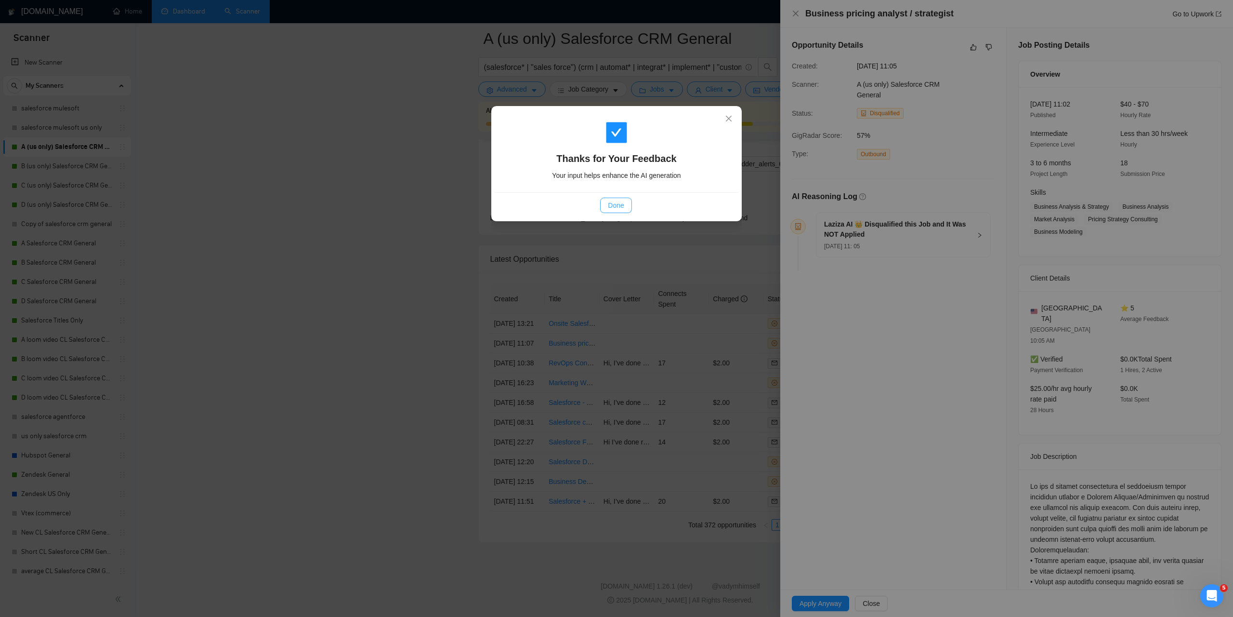
click at [610, 202] on span "Done" at bounding box center [616, 205] width 16 height 11
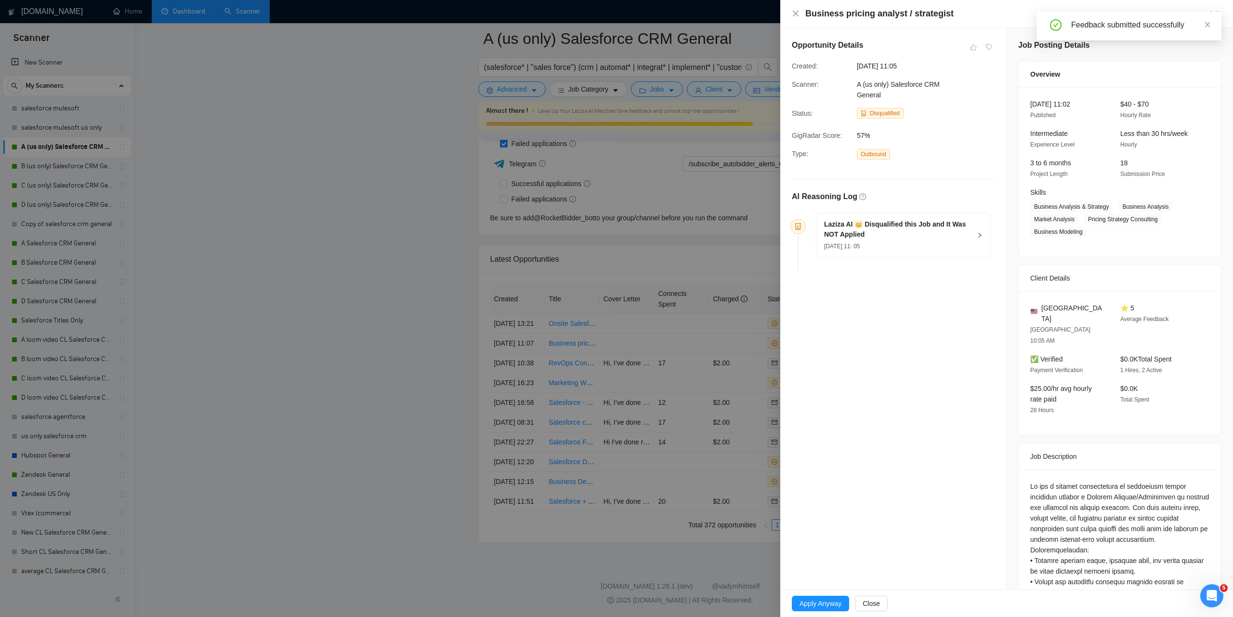
click at [790, 14] on div "Business pricing analyst / strategist Go to Upwork" at bounding box center [1006, 14] width 453 height 28
click at [792, 14] on icon "close" at bounding box center [796, 14] width 8 height 8
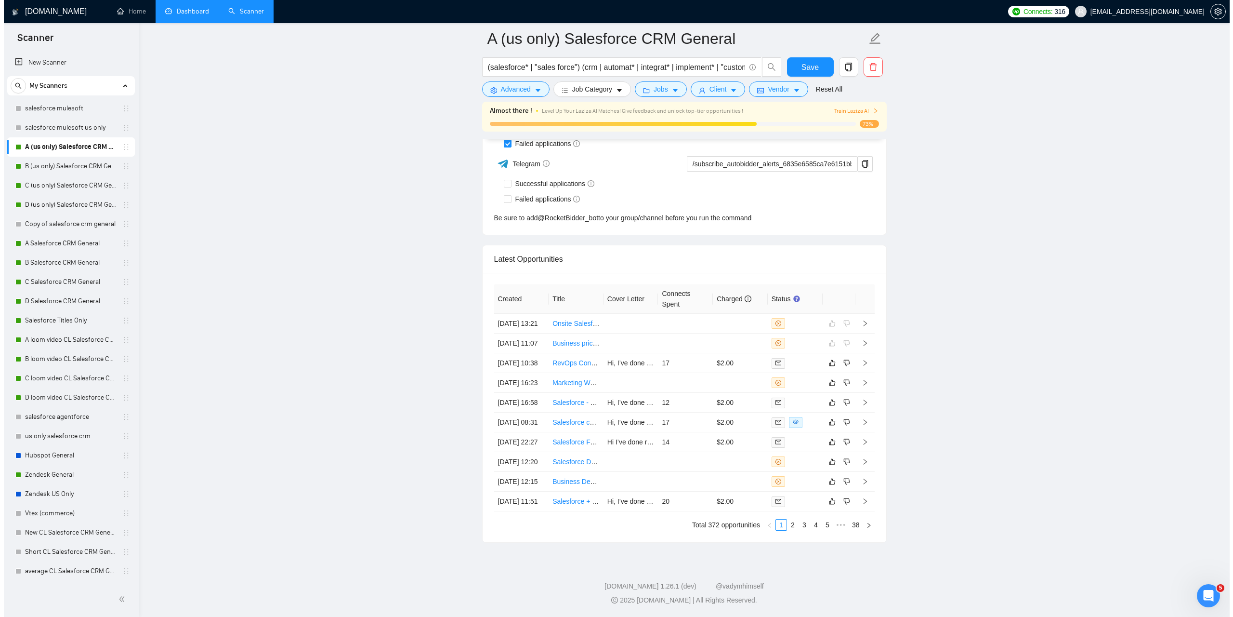
scroll to position [2655, 0]
click at [793, 419] on icon "eye" at bounding box center [792, 422] width 6 height 6
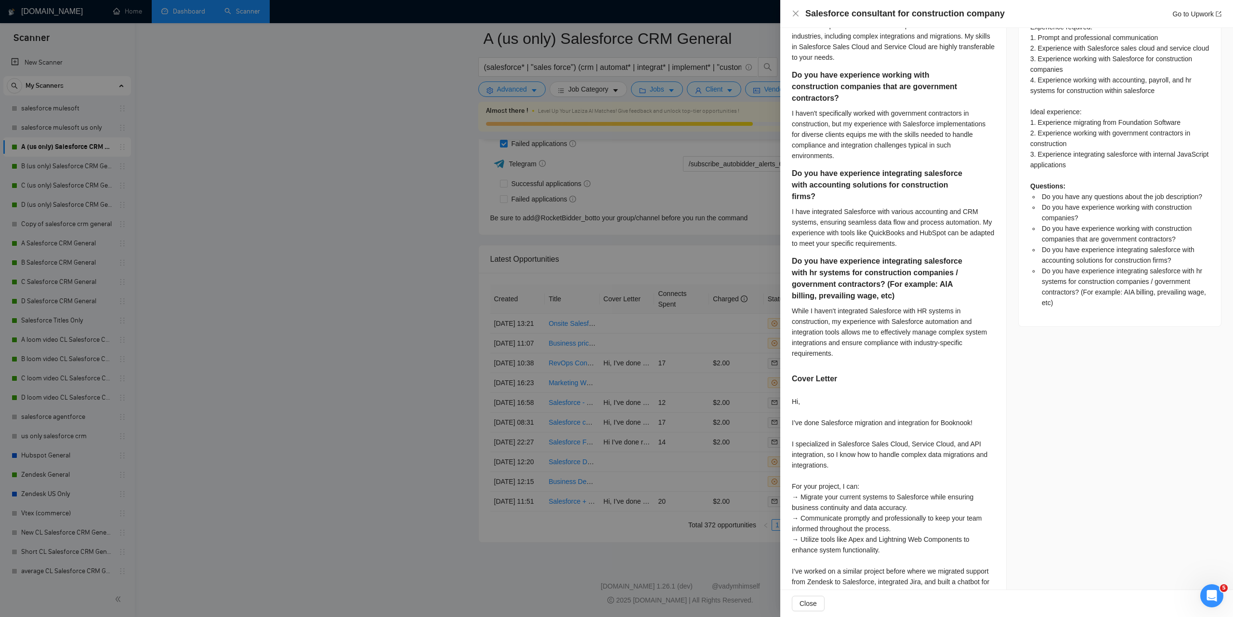
scroll to position [537, 0]
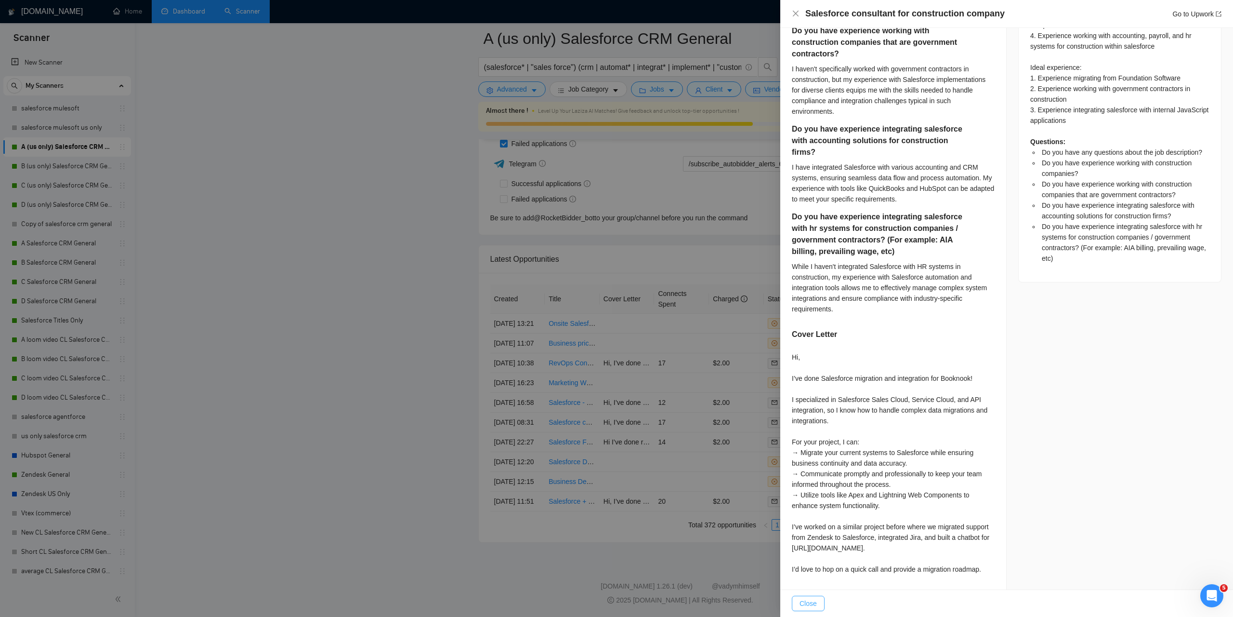
click at [810, 599] on span "Close" at bounding box center [808, 603] width 17 height 11
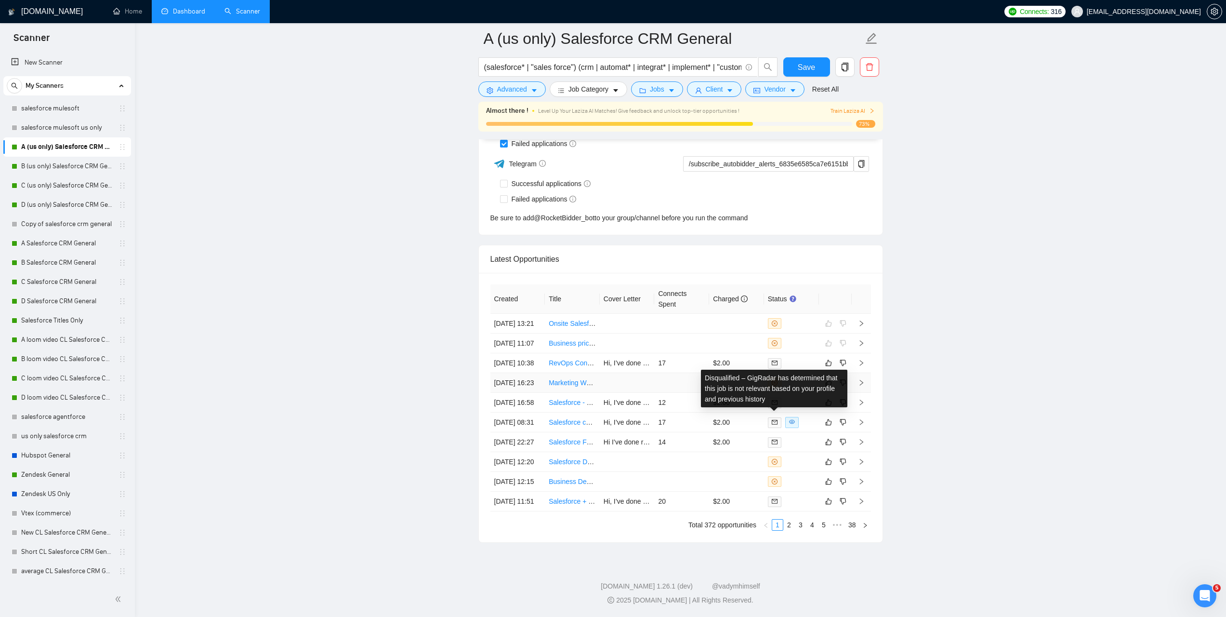
click at [772, 380] on icon "close-circle" at bounding box center [775, 383] width 6 height 6
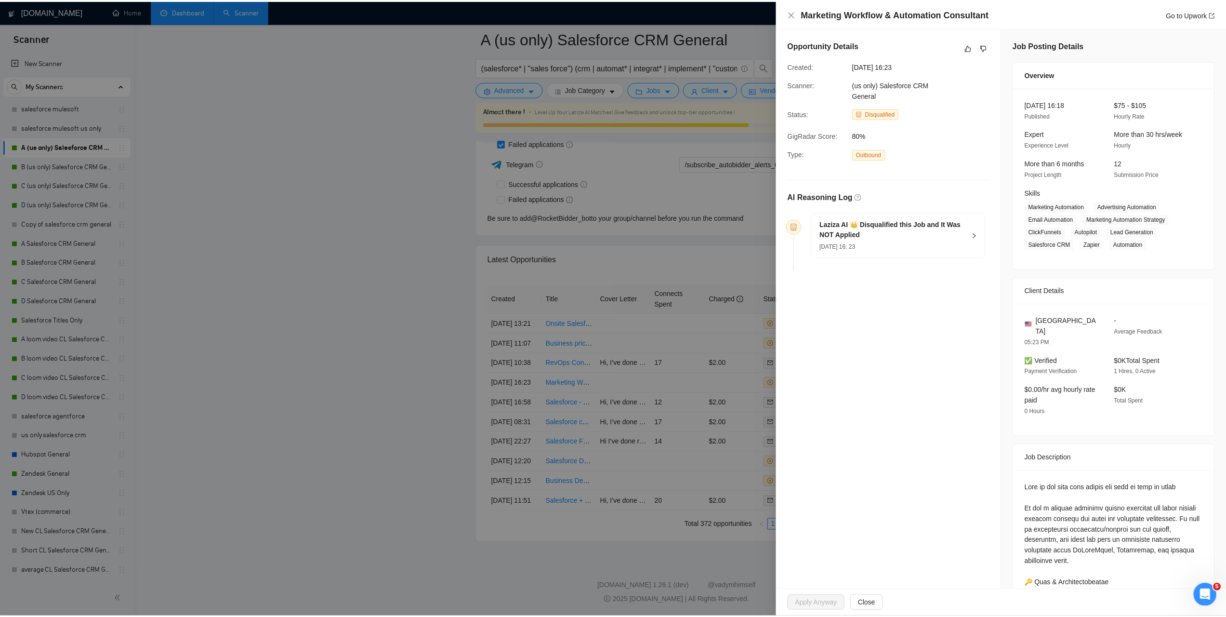
scroll to position [0, 0]
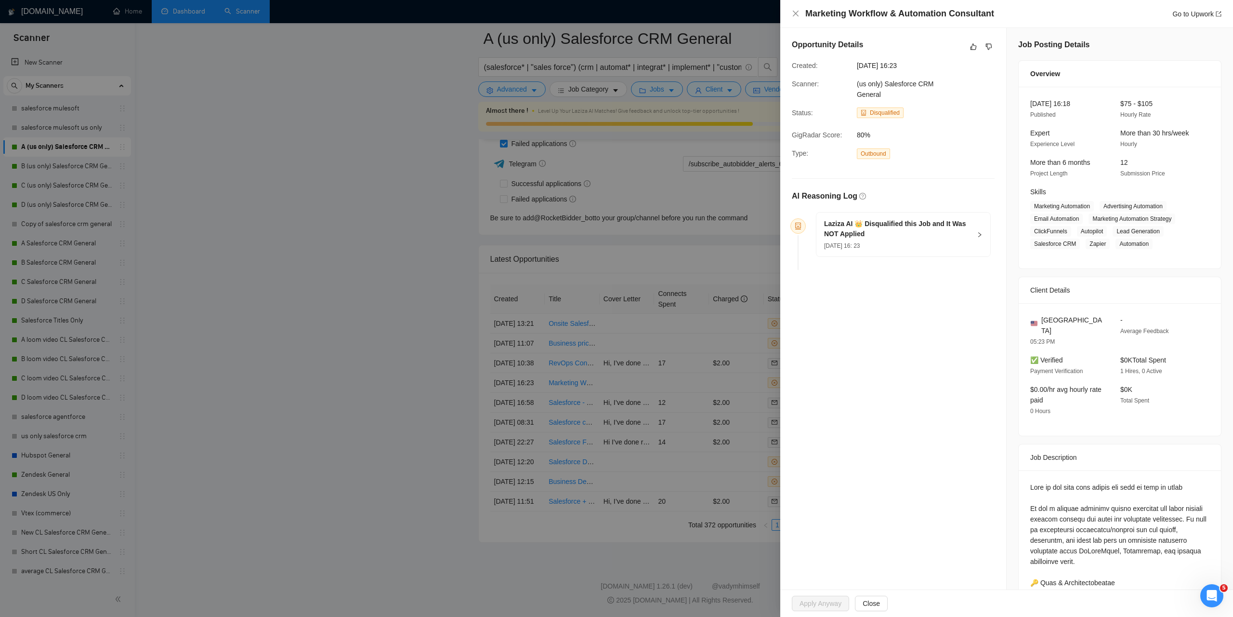
click at [668, 255] on div at bounding box center [616, 308] width 1233 height 617
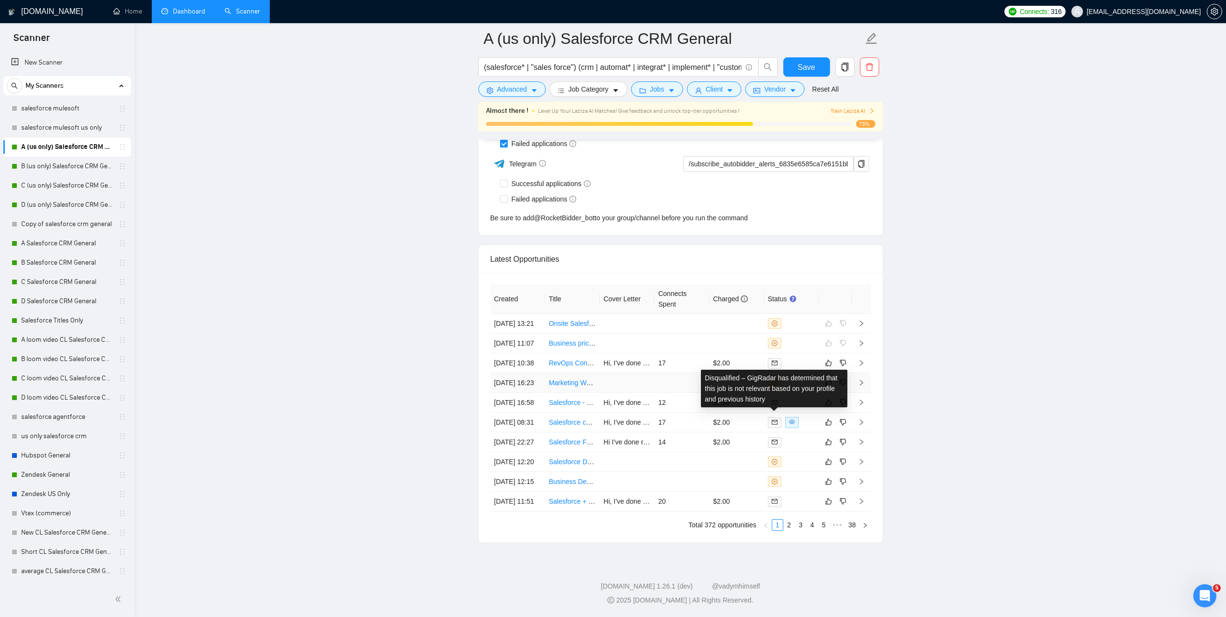
click at [775, 380] on icon "close-circle" at bounding box center [775, 383] width 6 height 6
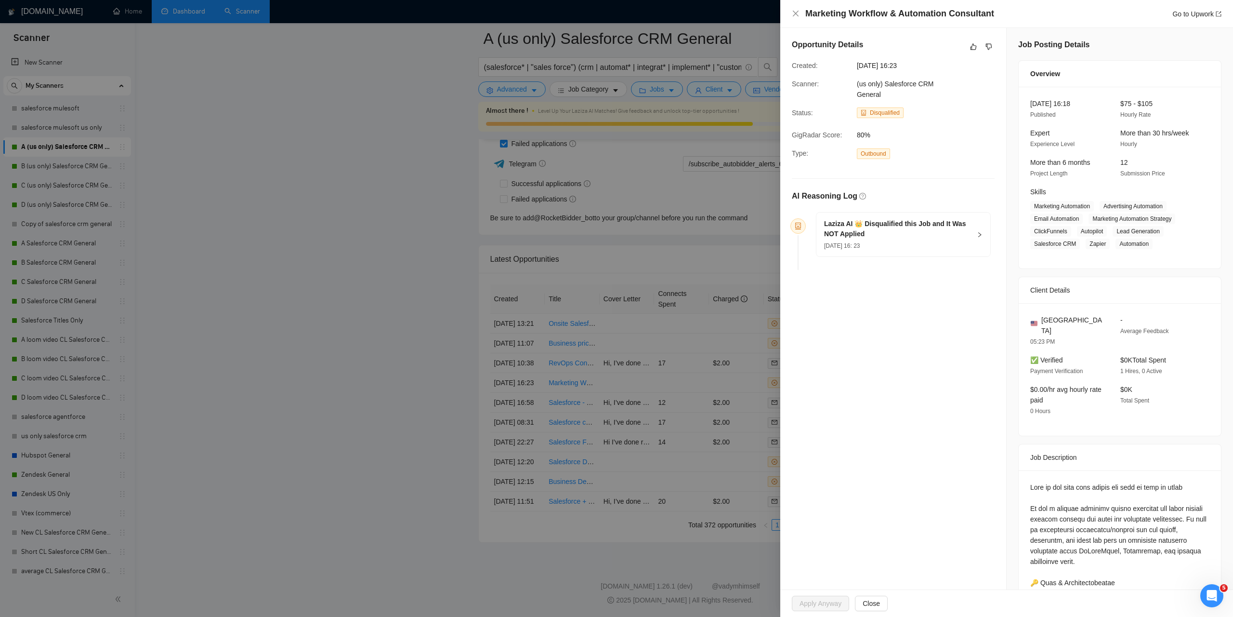
click at [735, 182] on div at bounding box center [616, 308] width 1233 height 617
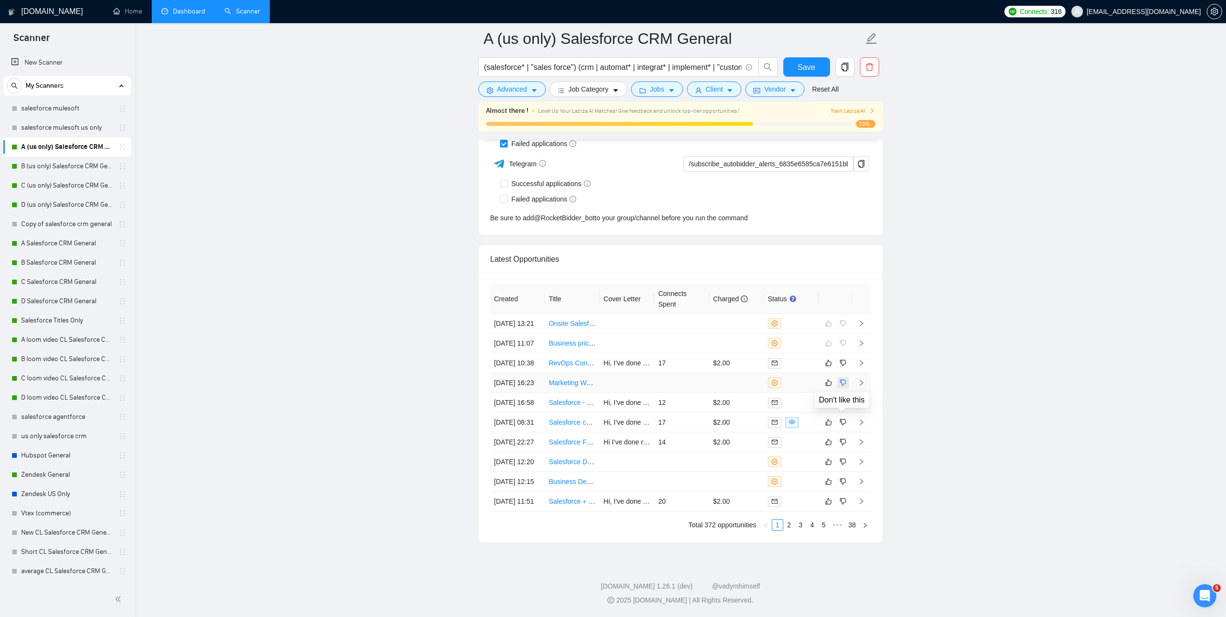
click at [840, 379] on icon "dislike" at bounding box center [843, 383] width 7 height 8
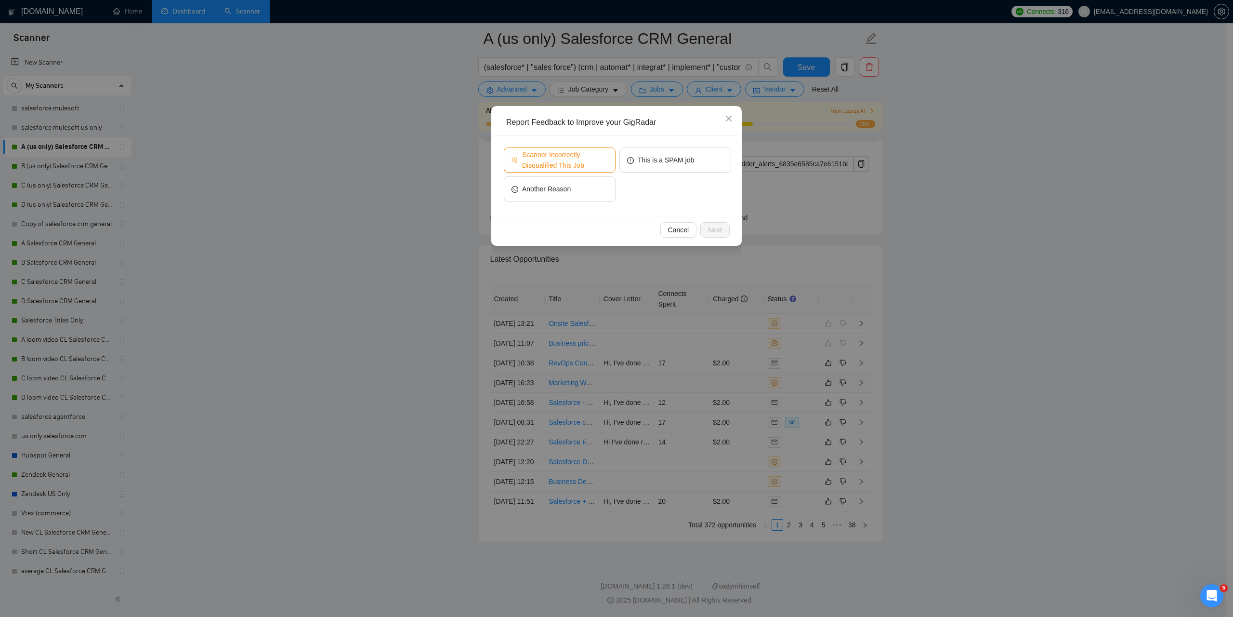
click at [581, 168] on span "Scanner Incorrectly Disqualified This Job" at bounding box center [565, 159] width 86 height 21
click at [718, 226] on span "Next" at bounding box center [715, 230] width 14 height 11
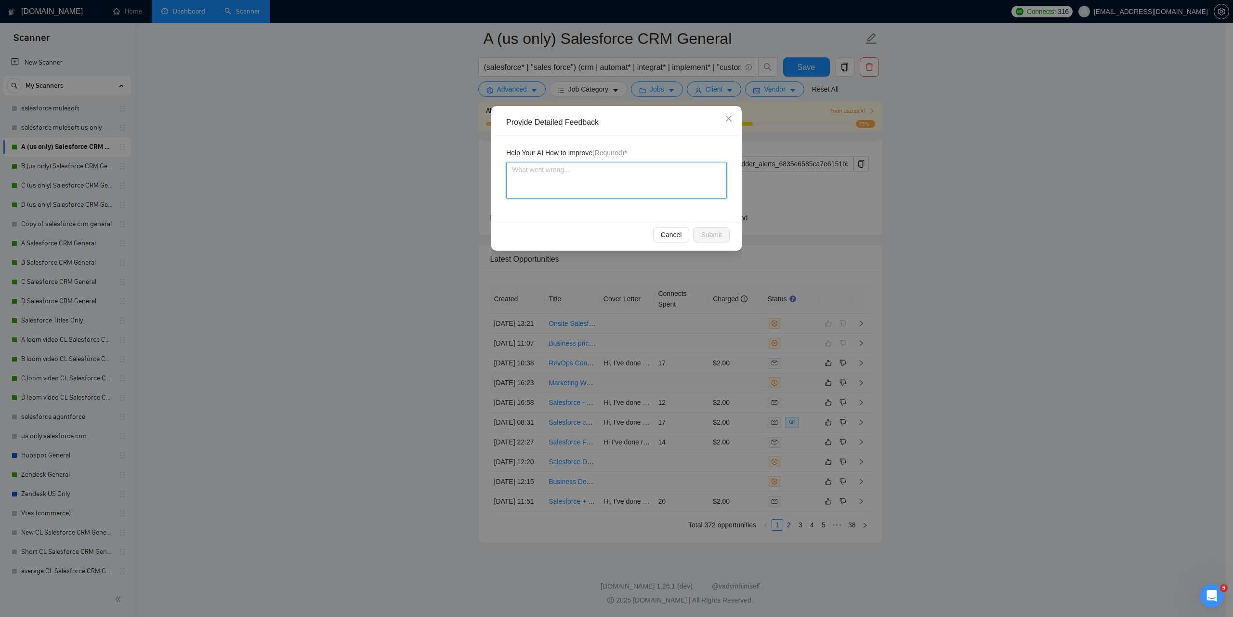
click at [627, 185] on textarea at bounding box center [616, 180] width 221 height 37
click at [709, 244] on div "Cancel Submit" at bounding box center [617, 235] width 244 height 26
click at [709, 240] on button "Submit" at bounding box center [711, 234] width 37 height 15
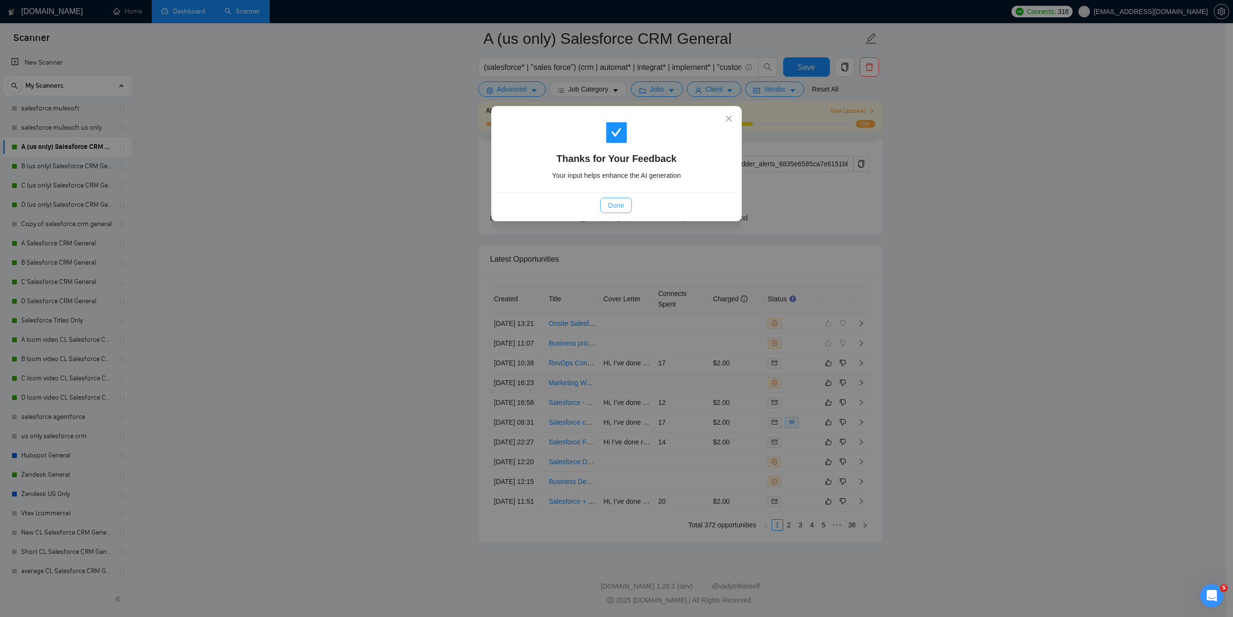
click at [617, 206] on span "Done" at bounding box center [616, 205] width 16 height 11
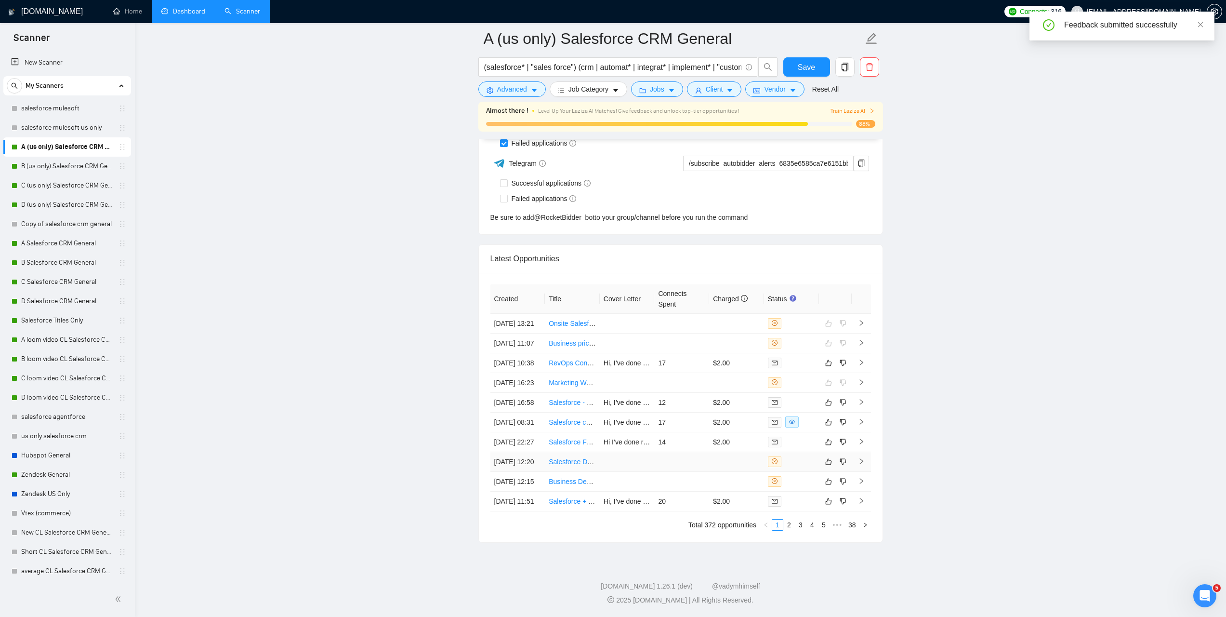
scroll to position [2655, 0]
click at [579, 458] on link "Salesforce Developer Needed" at bounding box center [594, 462] width 90 height 8
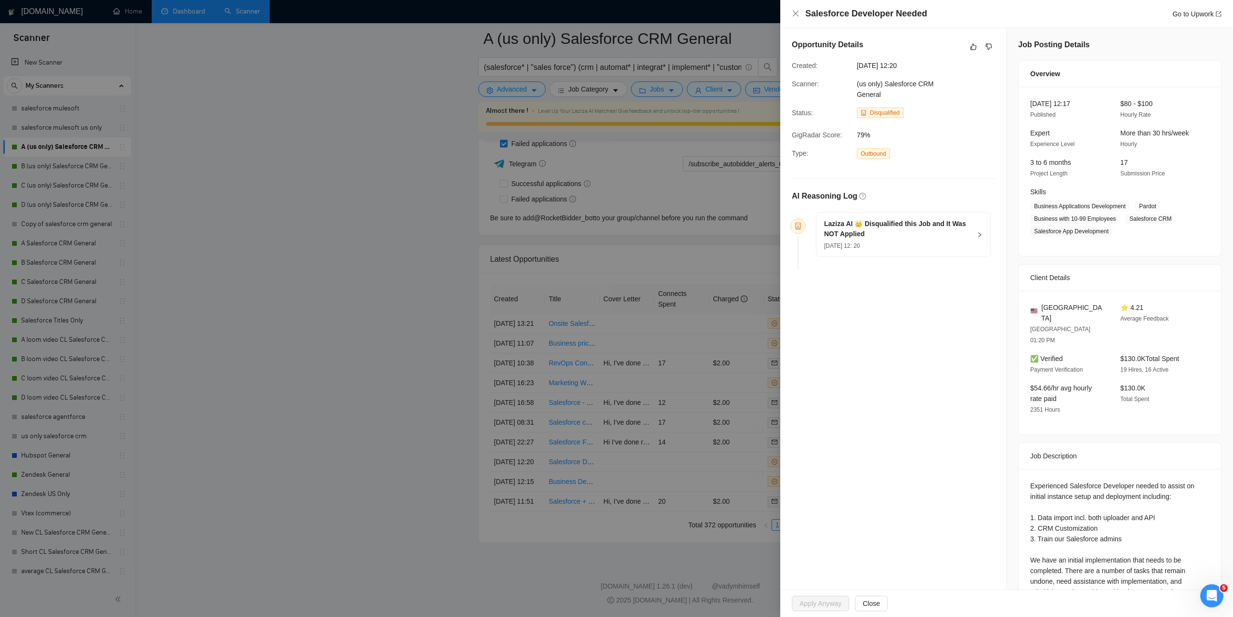
click at [737, 326] on div at bounding box center [616, 308] width 1233 height 617
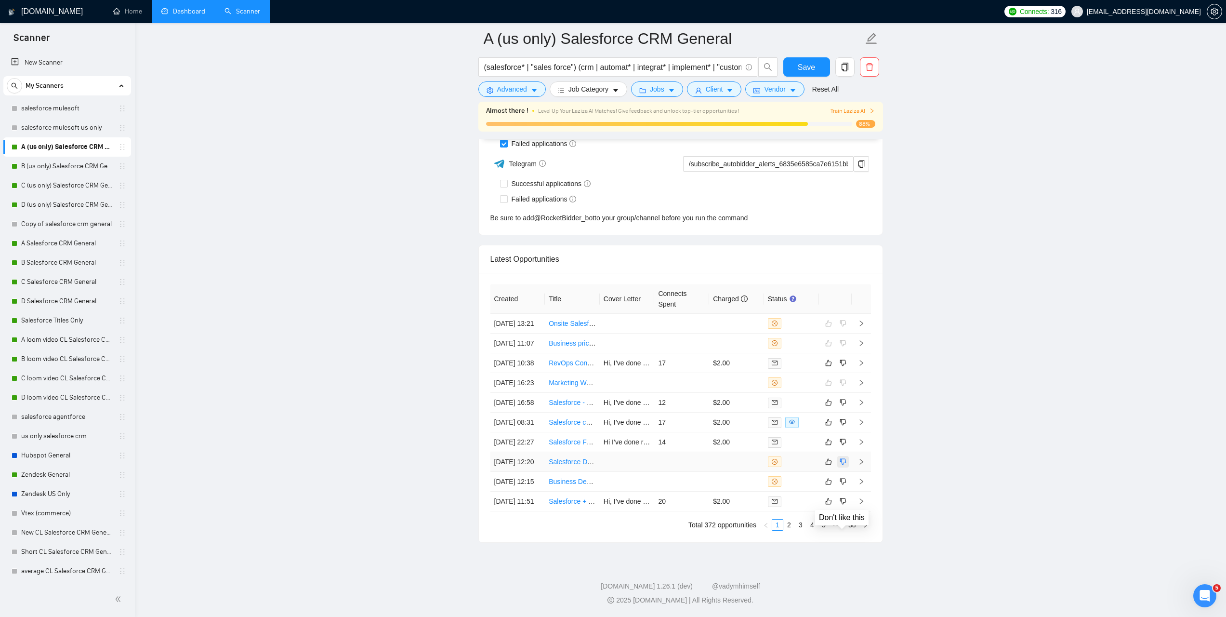
click at [842, 458] on icon "dislike" at bounding box center [843, 462] width 7 height 8
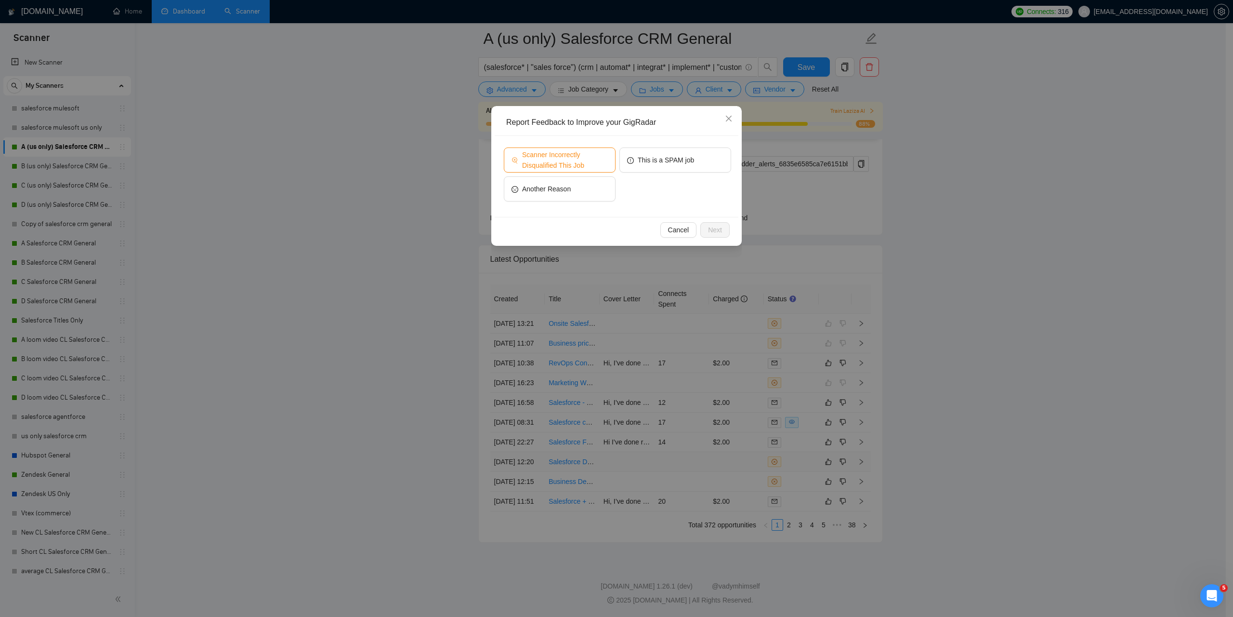
click at [570, 158] on span "Scanner Incorrectly Disqualified This Job" at bounding box center [565, 159] width 86 height 21
click at [721, 230] on span "Next" at bounding box center [715, 230] width 14 height 11
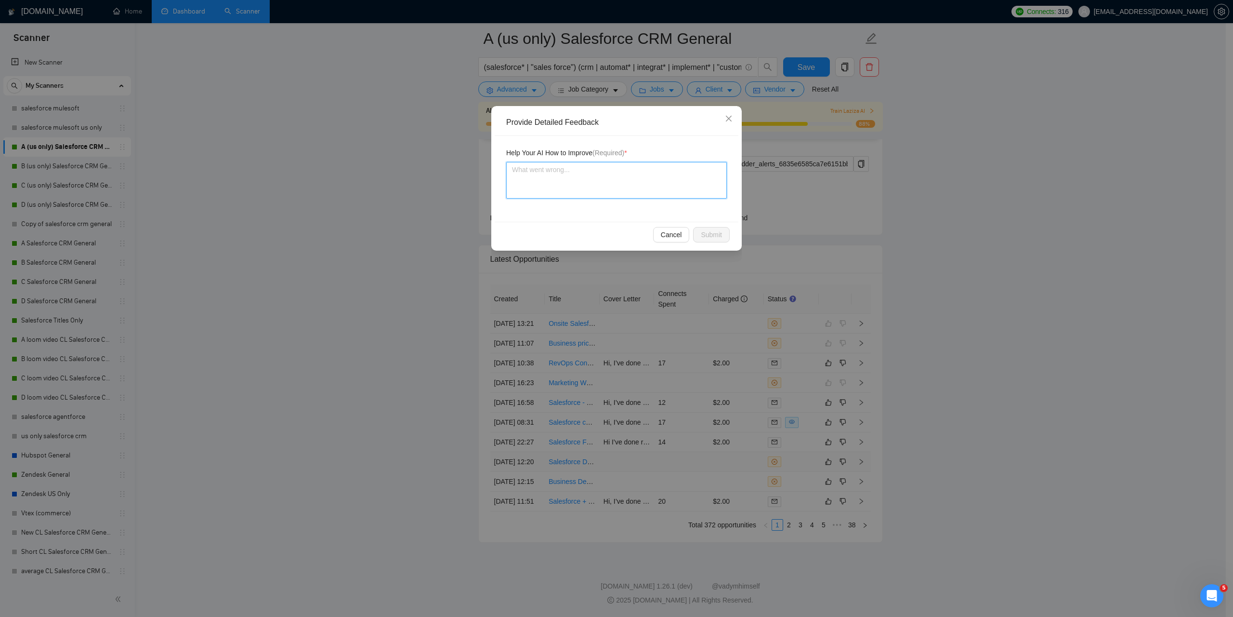
click at [579, 179] on textarea at bounding box center [616, 180] width 221 height 37
click at [722, 235] on button "Submit" at bounding box center [711, 234] width 37 height 15
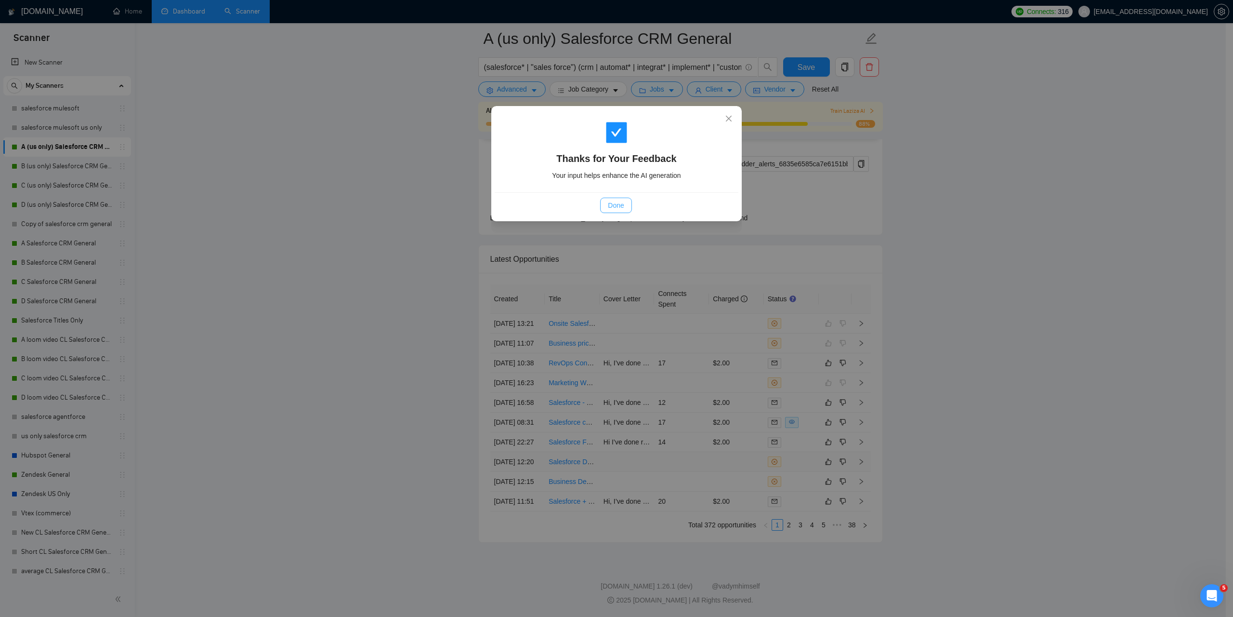
click at [626, 207] on button "Done" at bounding box center [615, 205] width 31 height 15
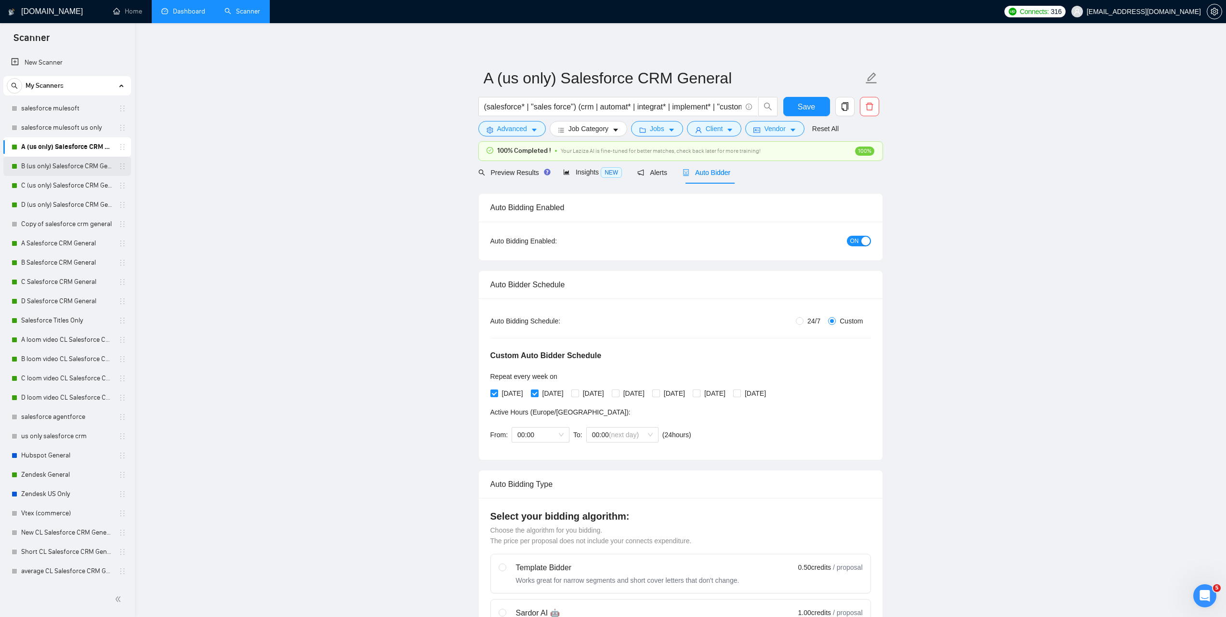
click at [74, 169] on link "B (us only) Salesforce CRM General" at bounding box center [67, 166] width 92 height 19
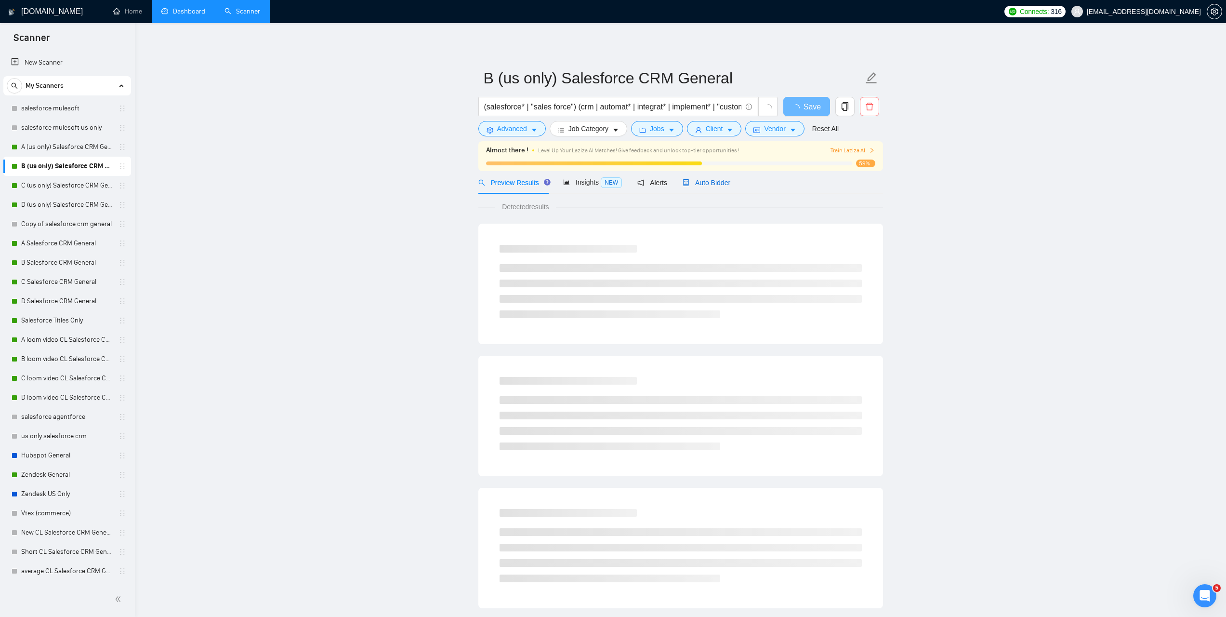
click at [713, 183] on span "Auto Bidder" at bounding box center [707, 183] width 48 height 8
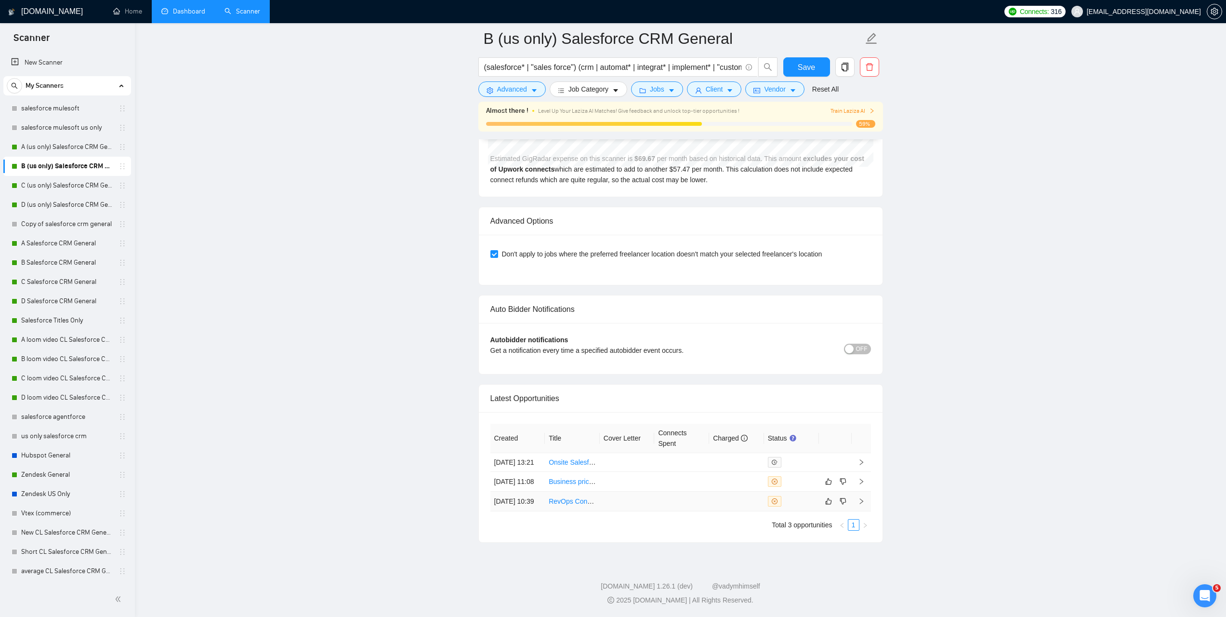
scroll to position [2320, 0]
click at [79, 148] on link "A (us only) Salesforce CRM General" at bounding box center [67, 146] width 92 height 19
